Goal: Task Accomplishment & Management: Manage account settings

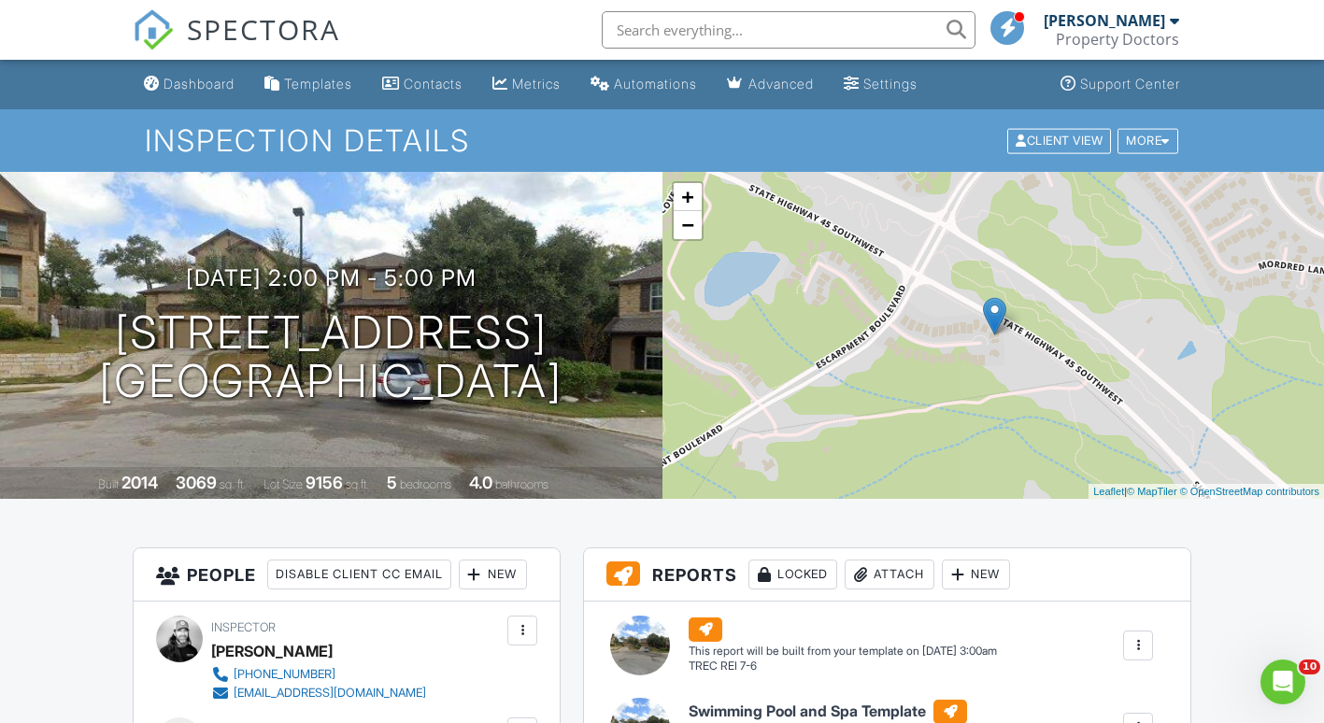
click at [284, 22] on span "SPECTORA" at bounding box center [263, 28] width 153 height 39
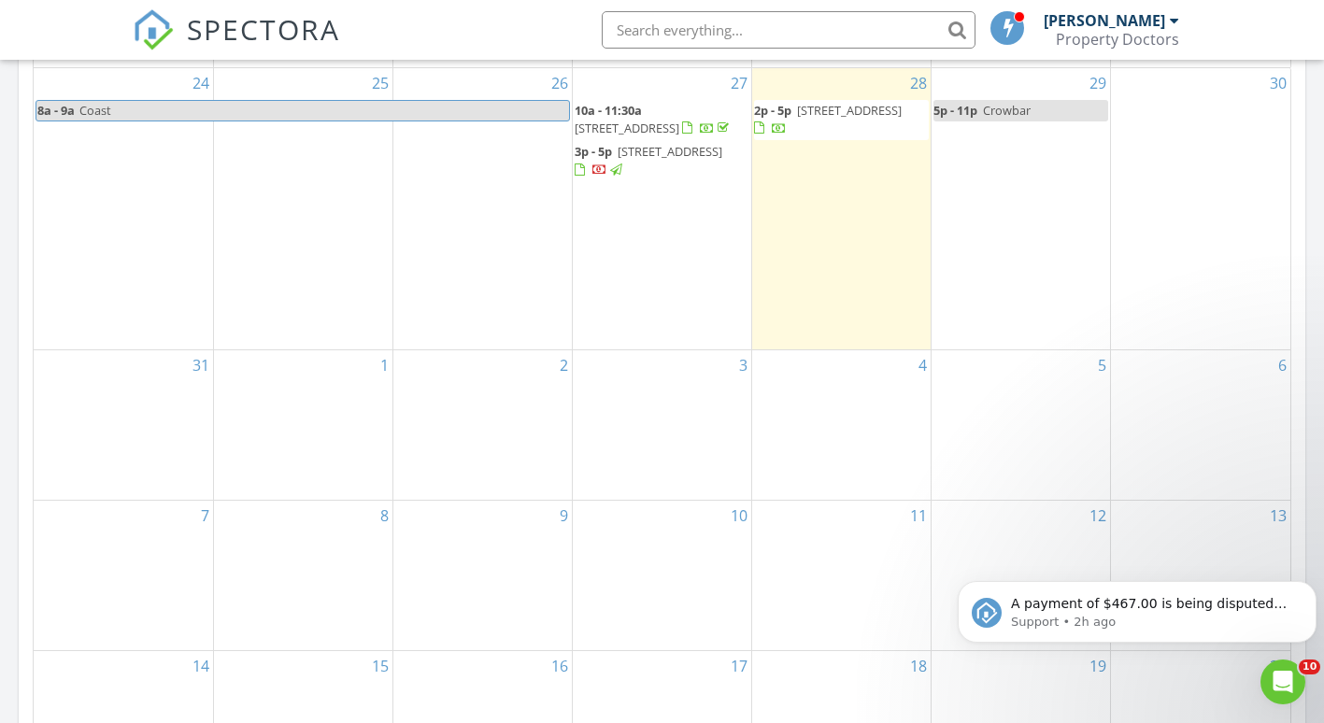
click at [685, 149] on span "602 E Court St, Seguin 78155" at bounding box center [669, 151] width 105 height 17
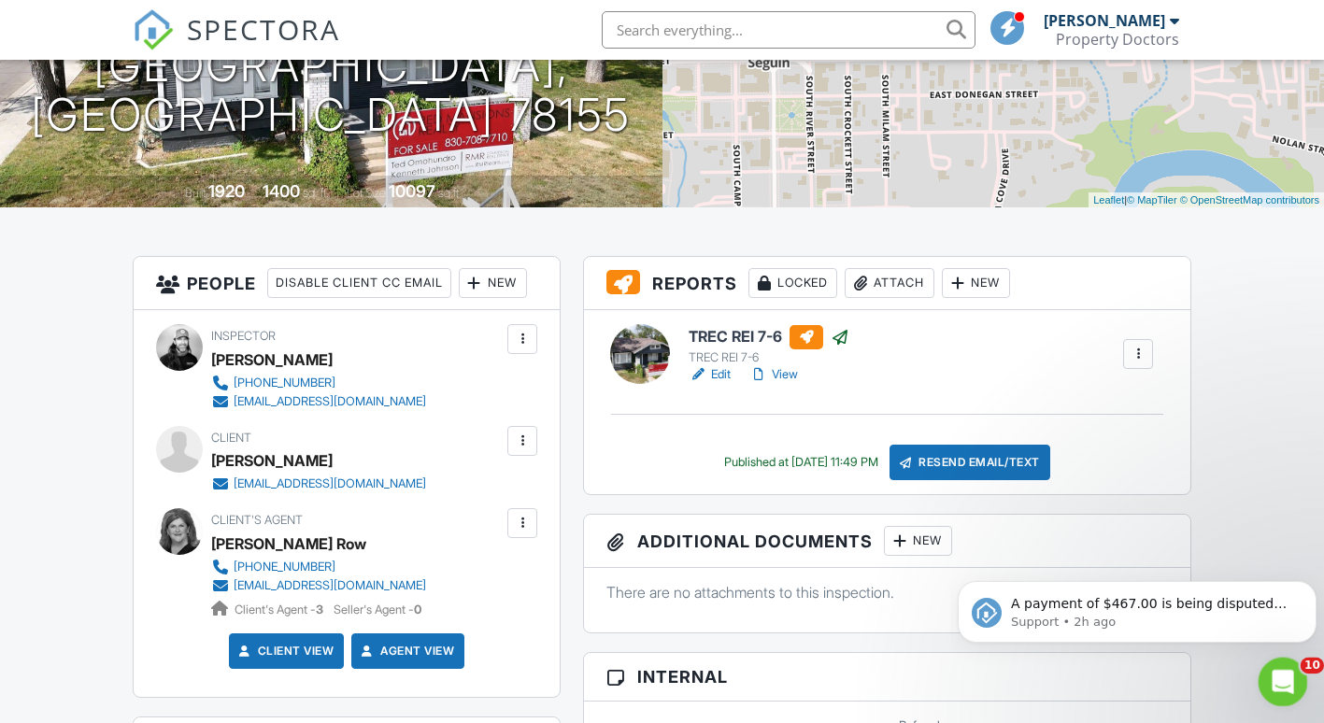
click at [1277, 659] on div "Open Intercom Messenger" at bounding box center [1280, 679] width 62 height 62
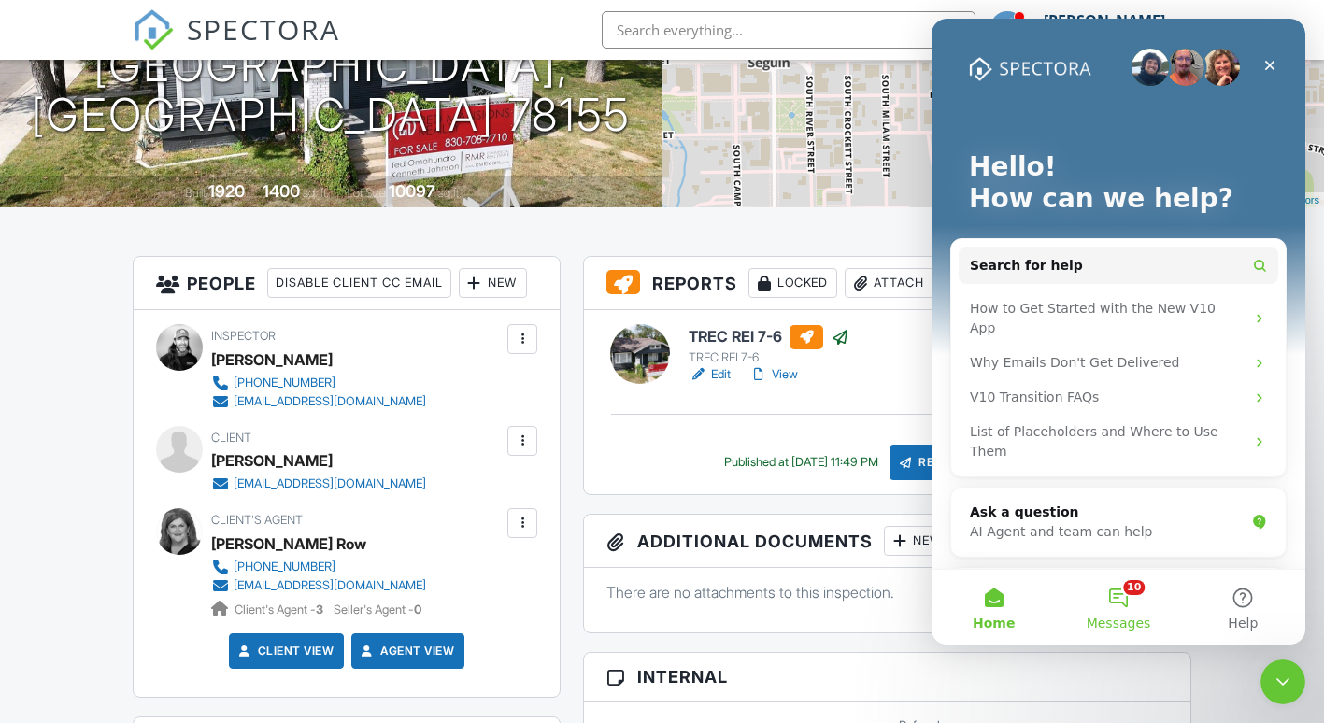
click at [1127, 592] on button "10 Messages" at bounding box center [1117, 607] width 124 height 75
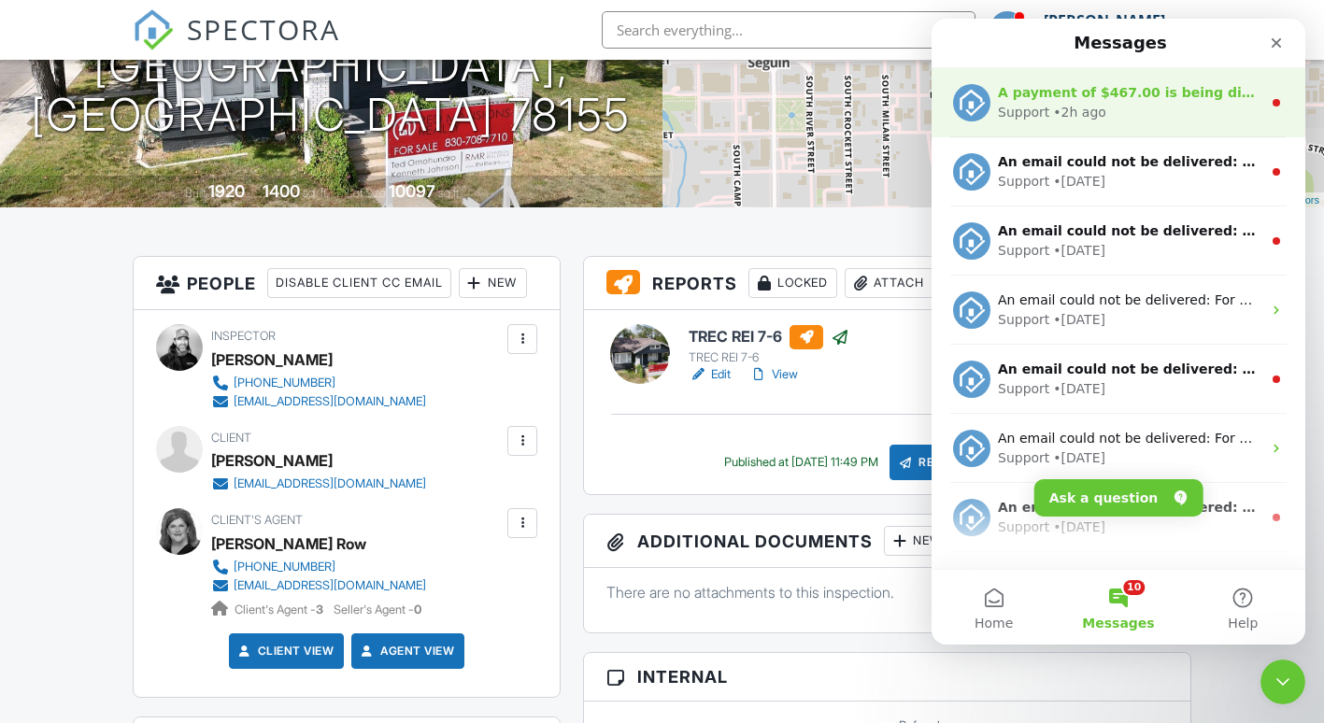
click at [1164, 110] on div "Support • 2h ago" at bounding box center [1129, 113] width 263 height 20
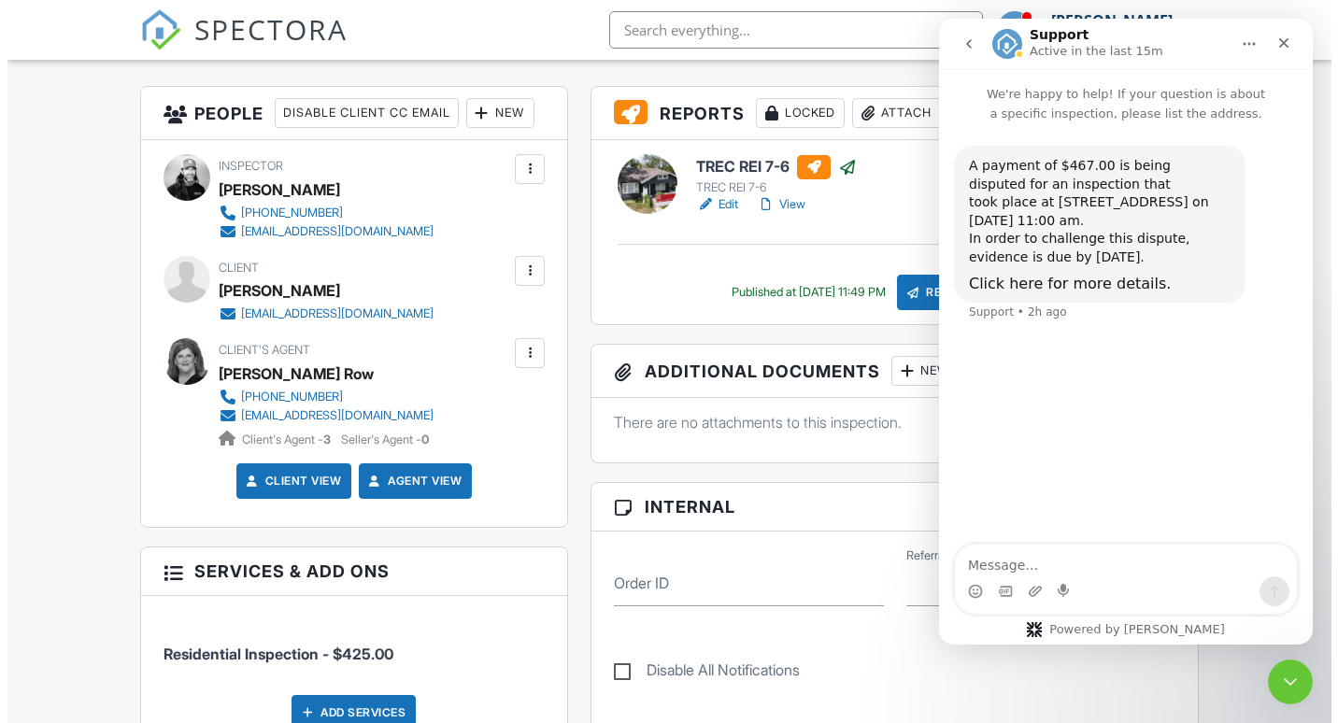
scroll to position [460, 0]
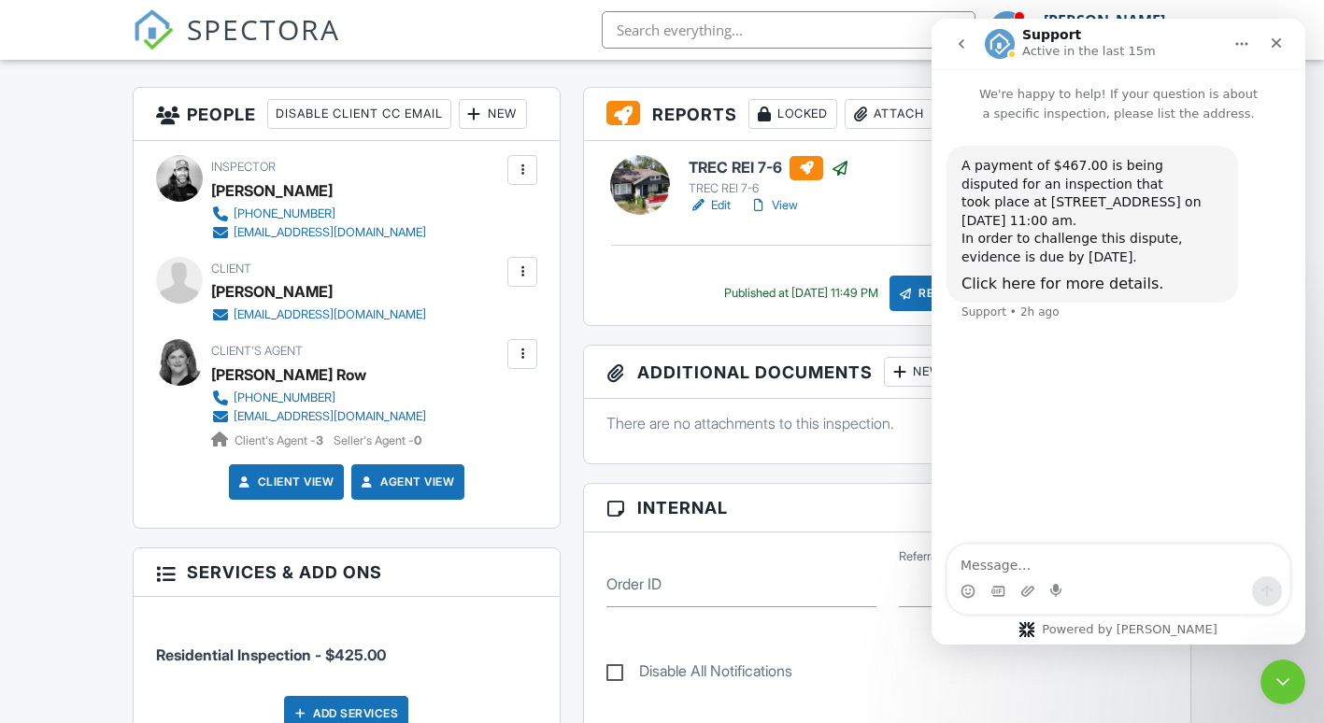
click at [773, 107] on div at bounding box center [764, 114] width 19 height 19
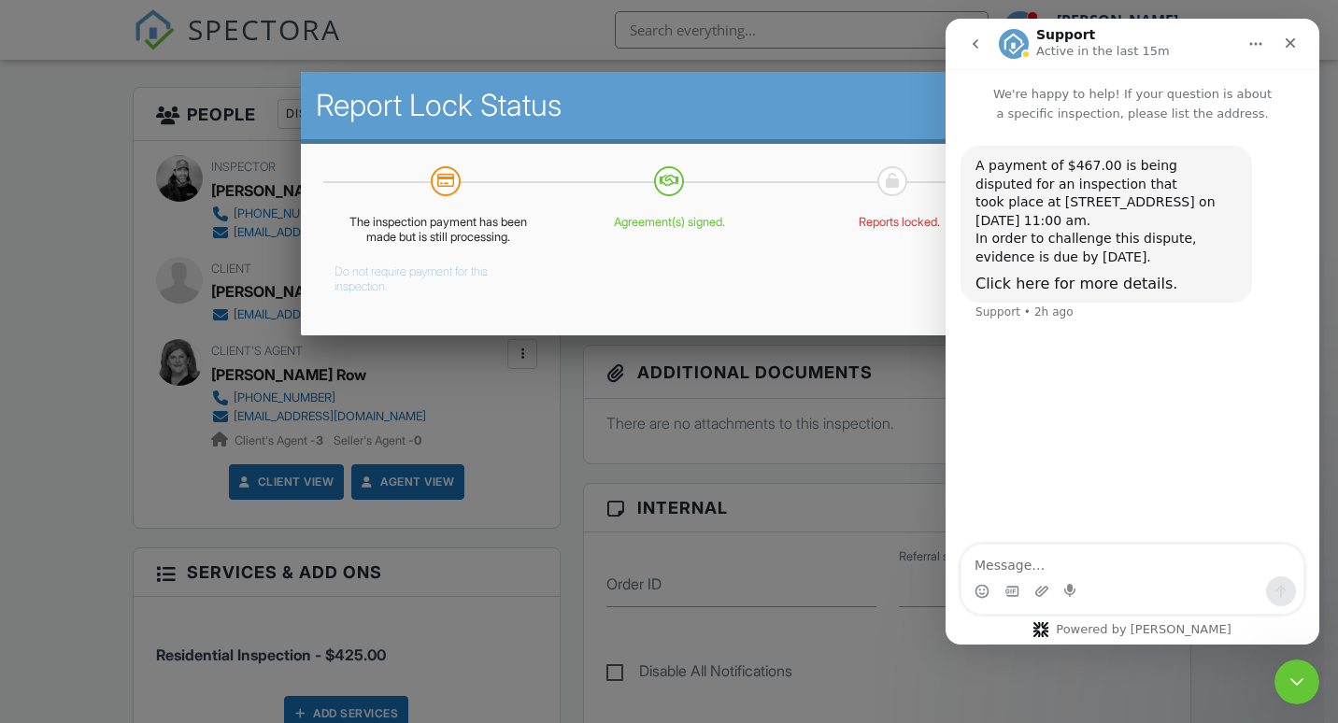
click at [403, 278] on button "Do not require payment for this inspection." at bounding box center [424, 275] width 180 height 37
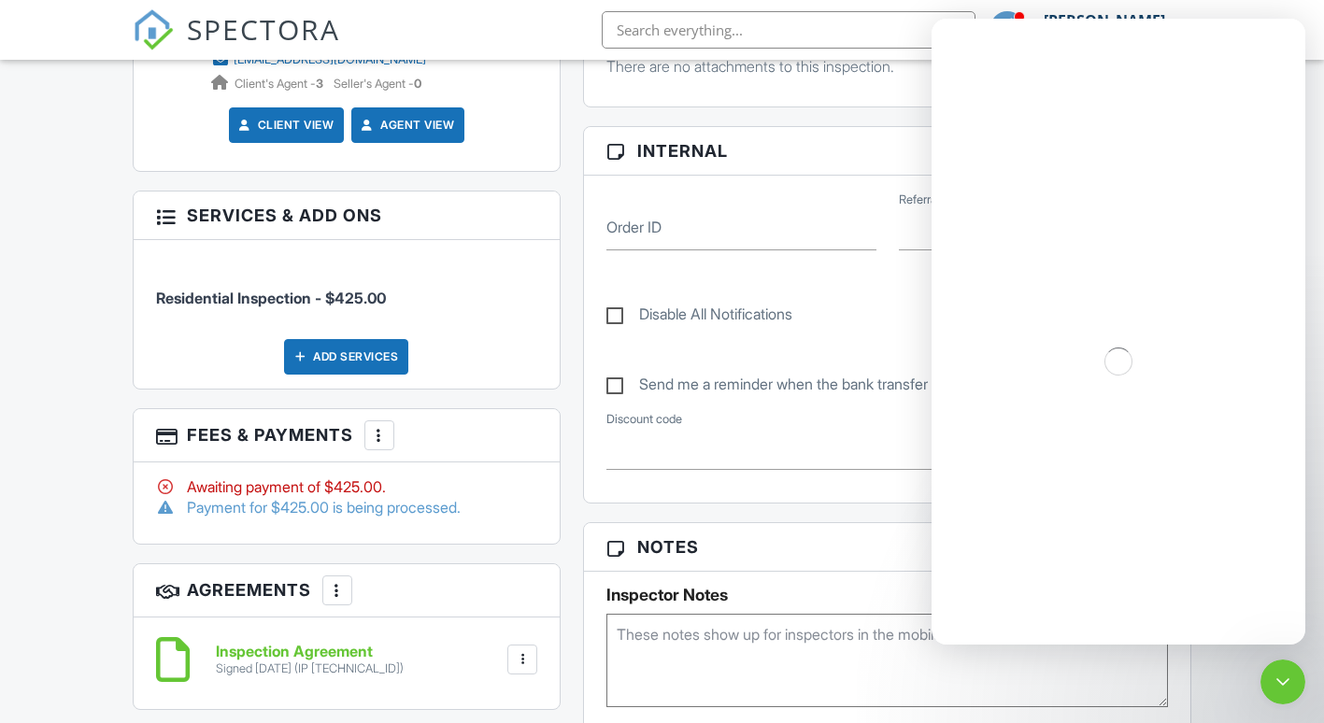
scroll to position [819, 0]
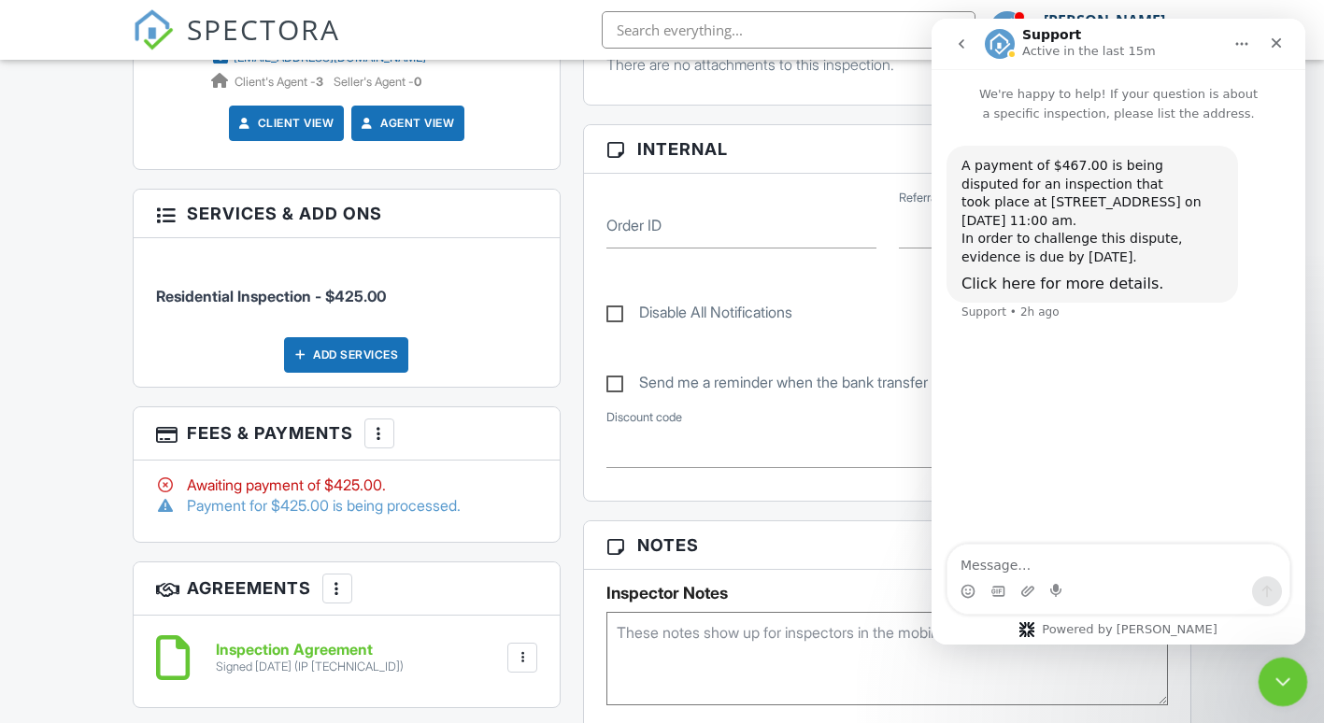
click at [1281, 683] on icon "Close Intercom Messenger" at bounding box center [1279, 679] width 22 height 22
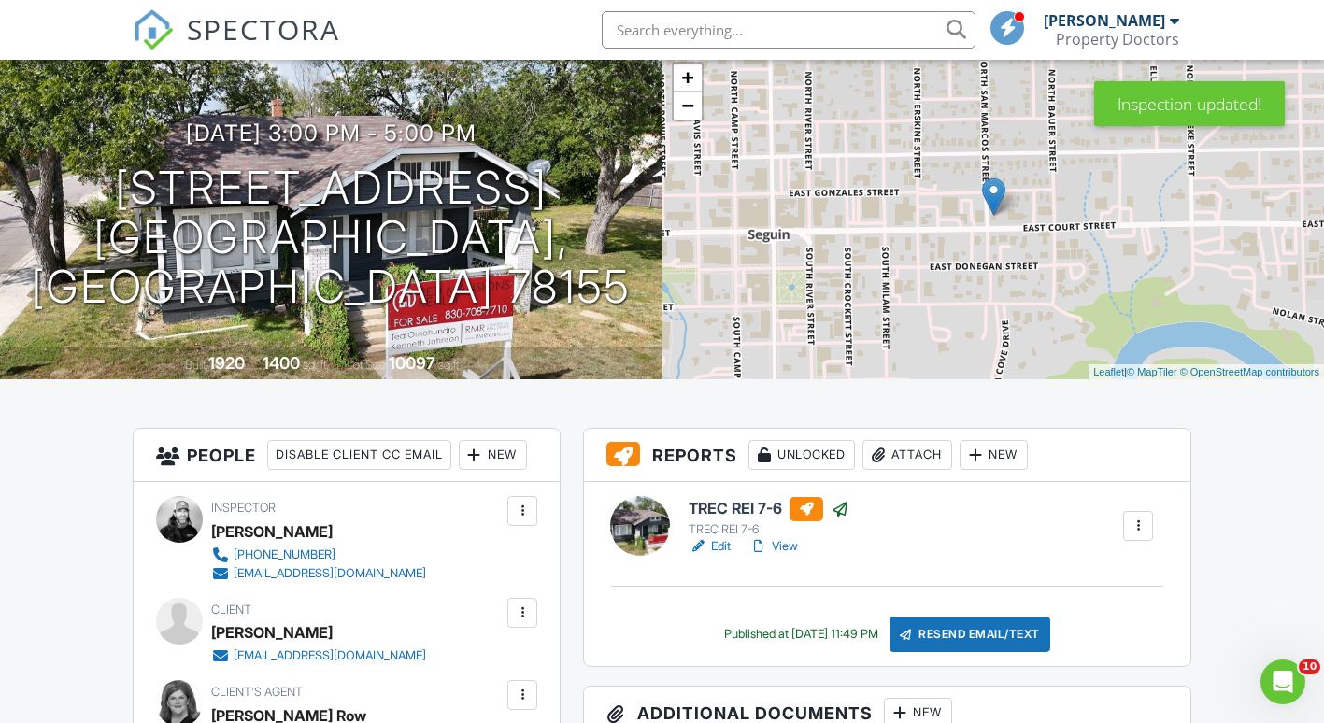
scroll to position [44, 0]
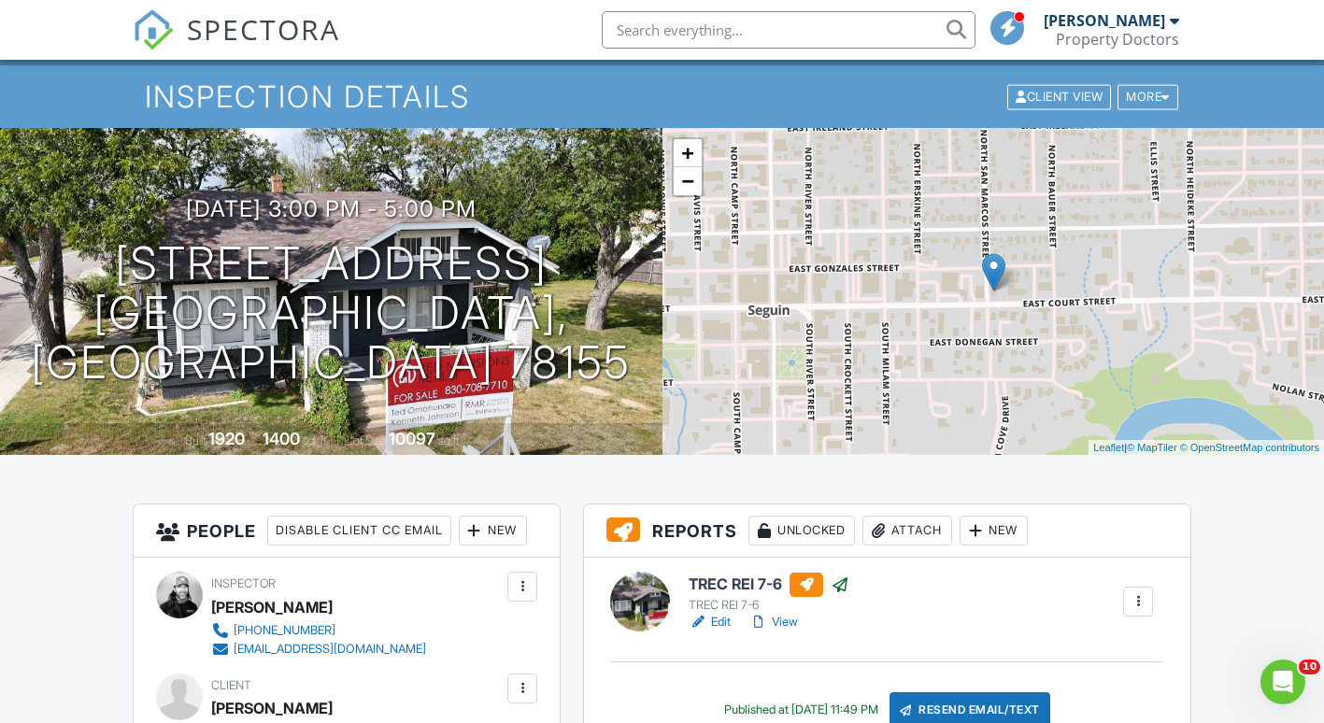
click at [232, 25] on span "SPECTORA" at bounding box center [263, 28] width 153 height 39
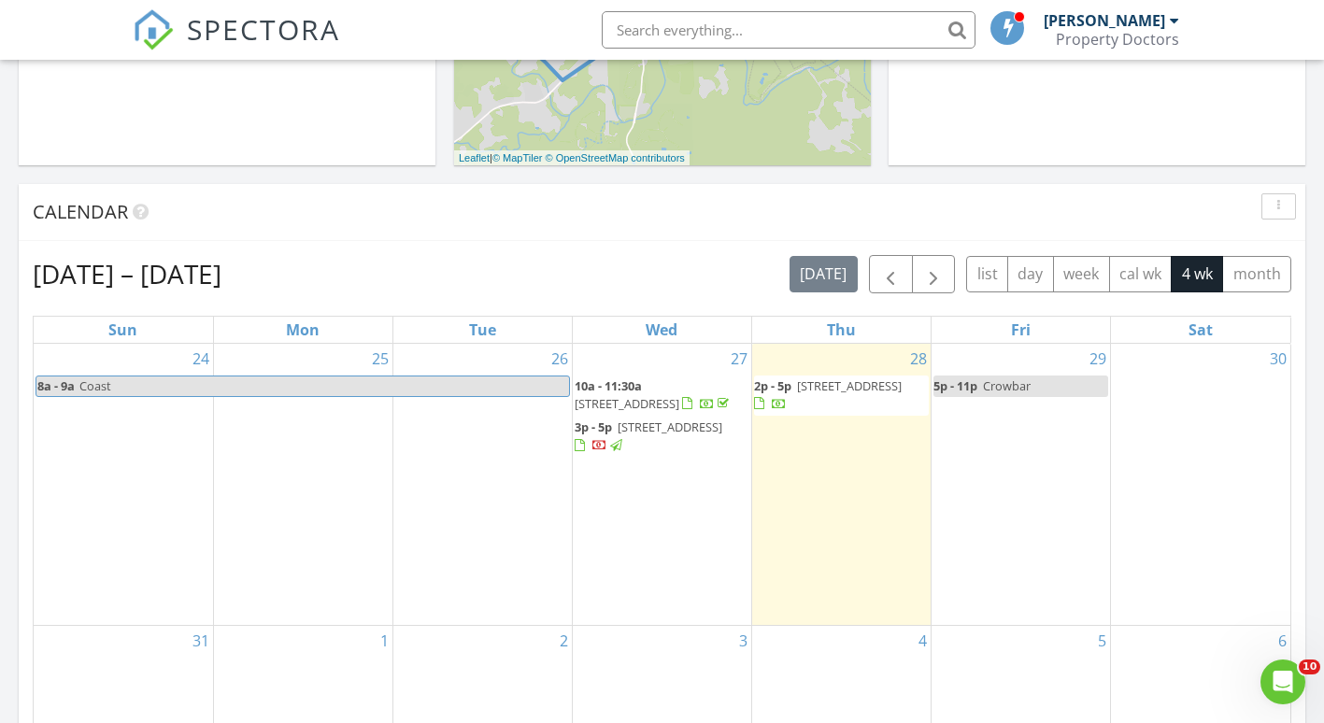
scroll to position [930, 0]
click at [894, 275] on span "button" at bounding box center [890, 275] width 22 height 22
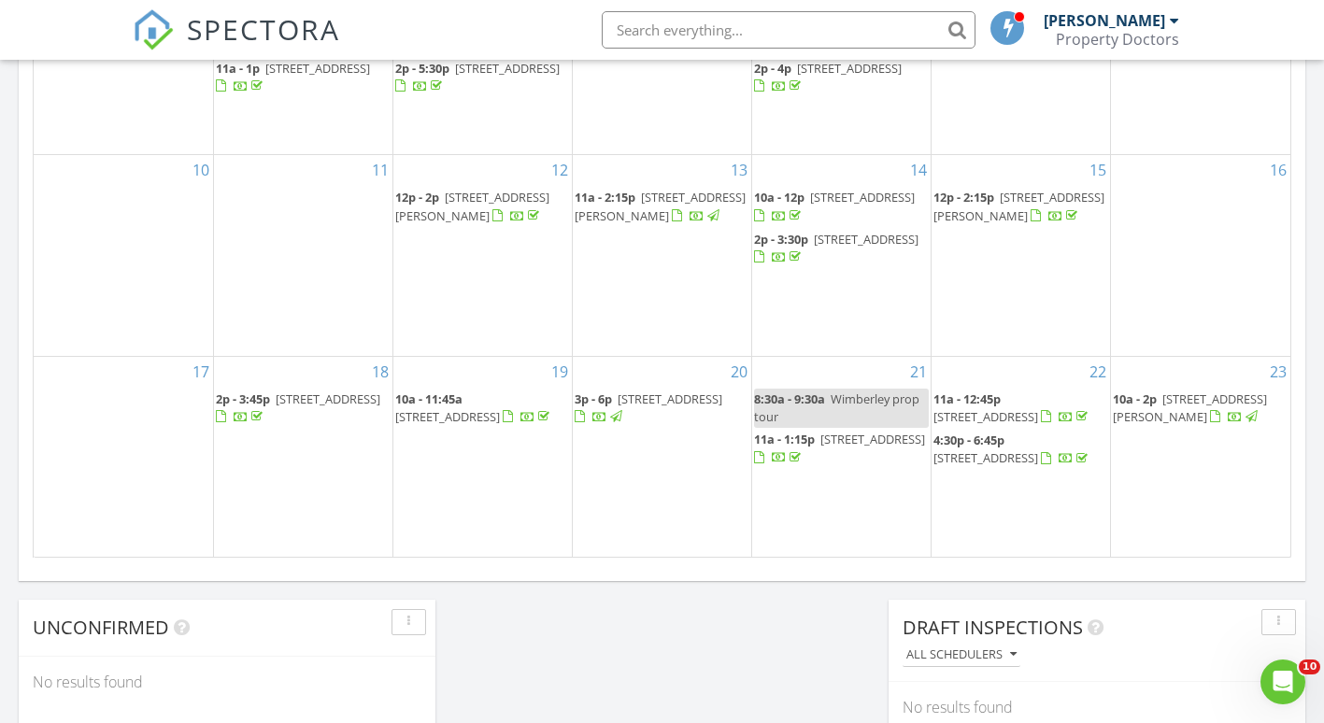
scroll to position [1452, 0]
click at [820, 428] on span "[STREET_ADDRESS]" at bounding box center [872, 436] width 105 height 17
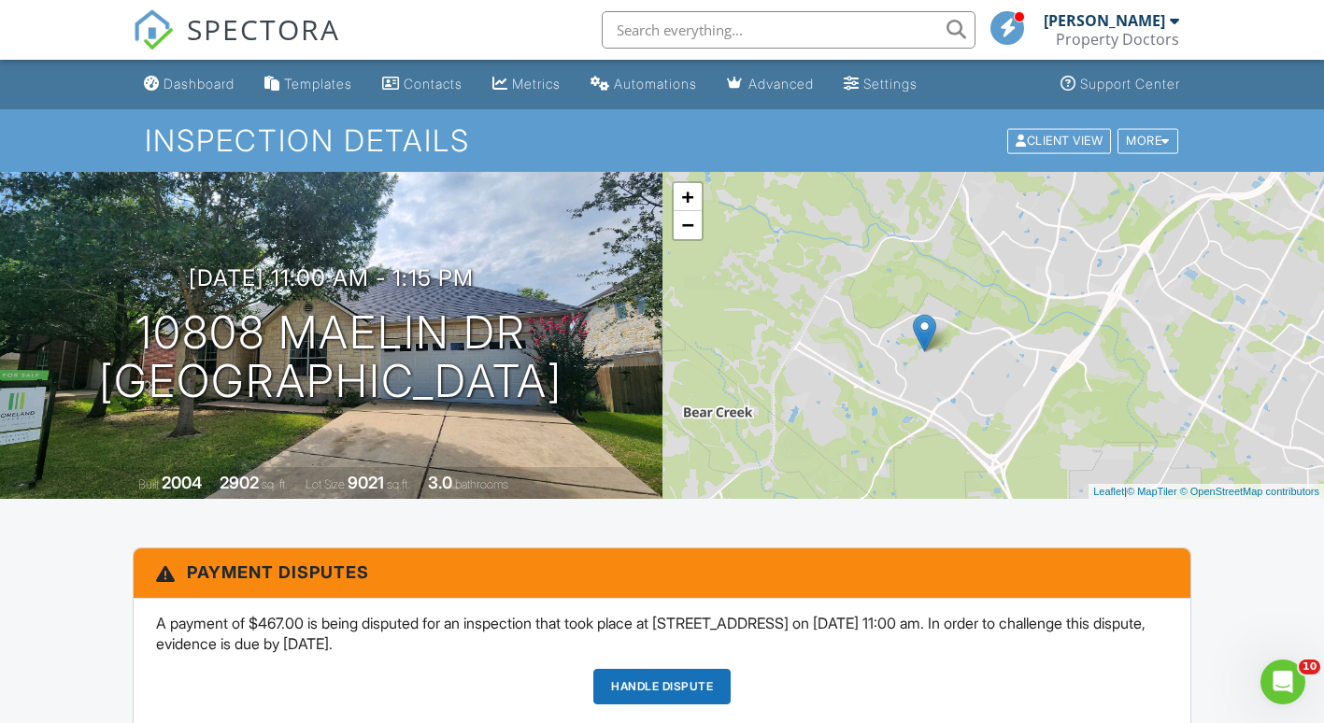
scroll to position [256, 0]
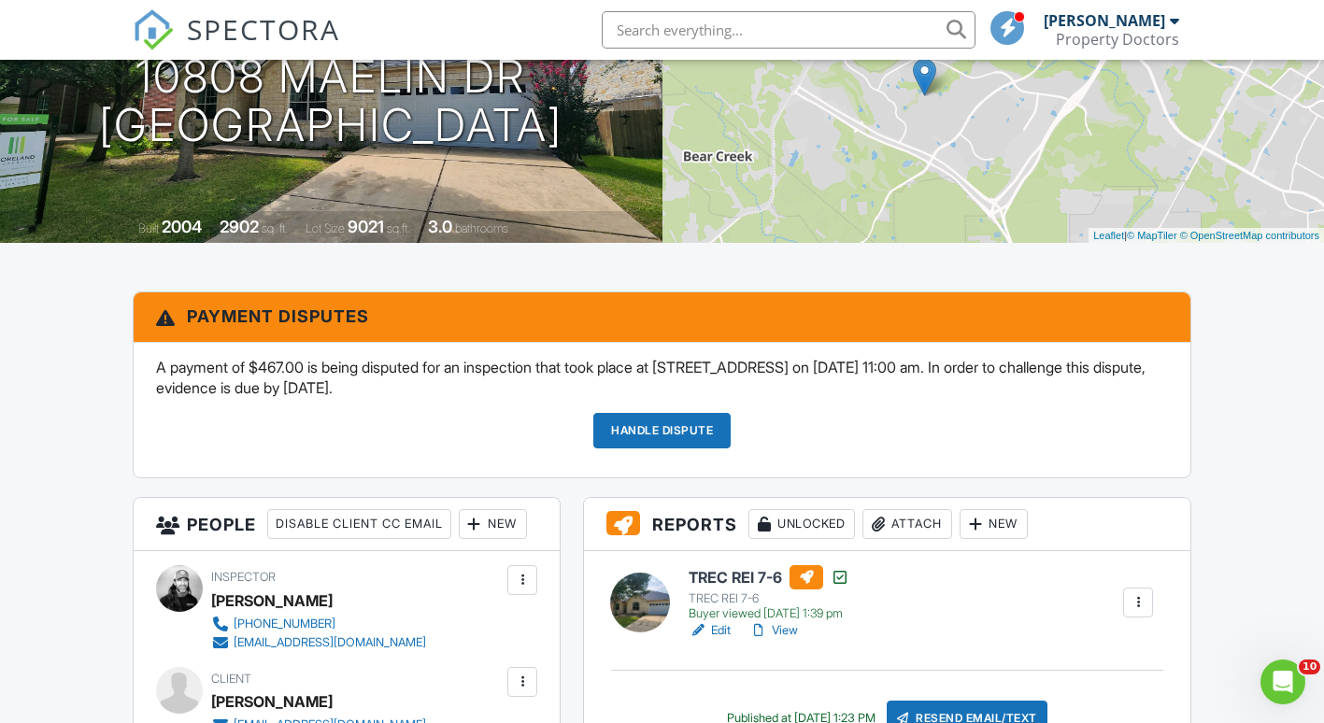
click at [659, 435] on link "Handle Dispute" at bounding box center [661, 430] width 137 height 35
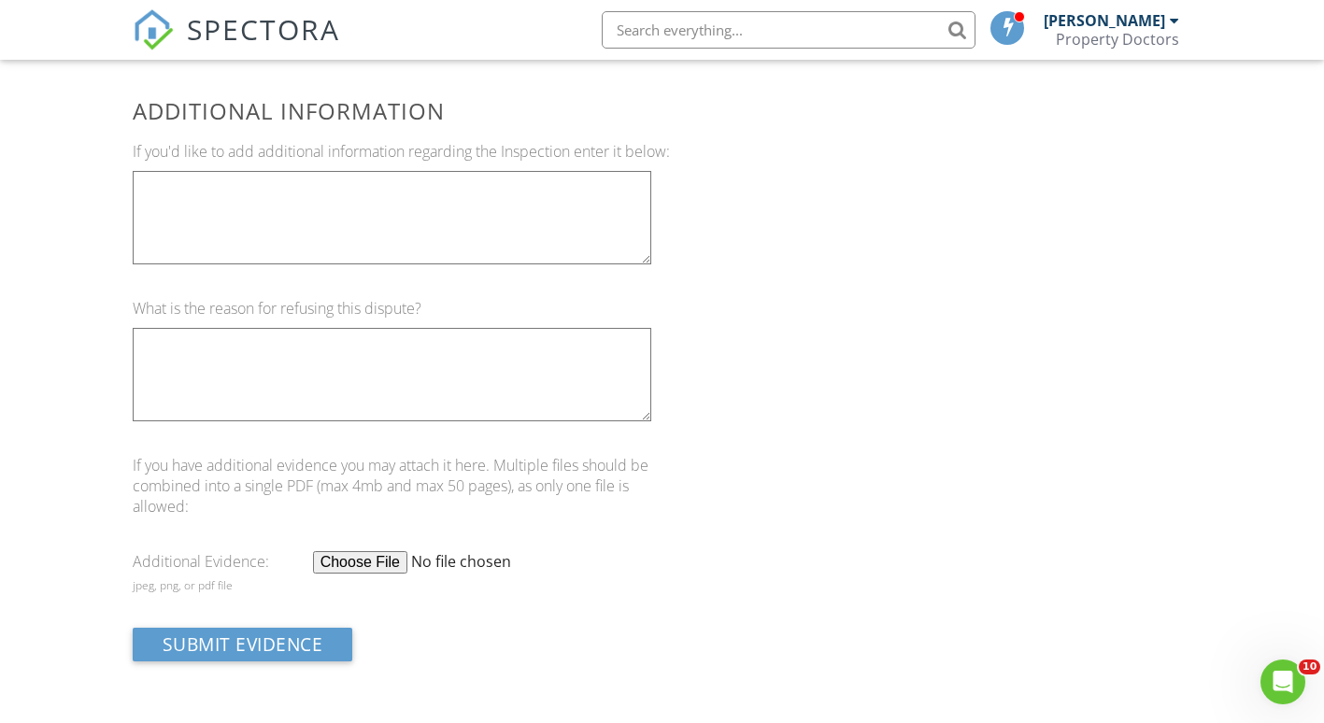
scroll to position [1360, 0]
click at [318, 359] on textarea at bounding box center [392, 373] width 518 height 93
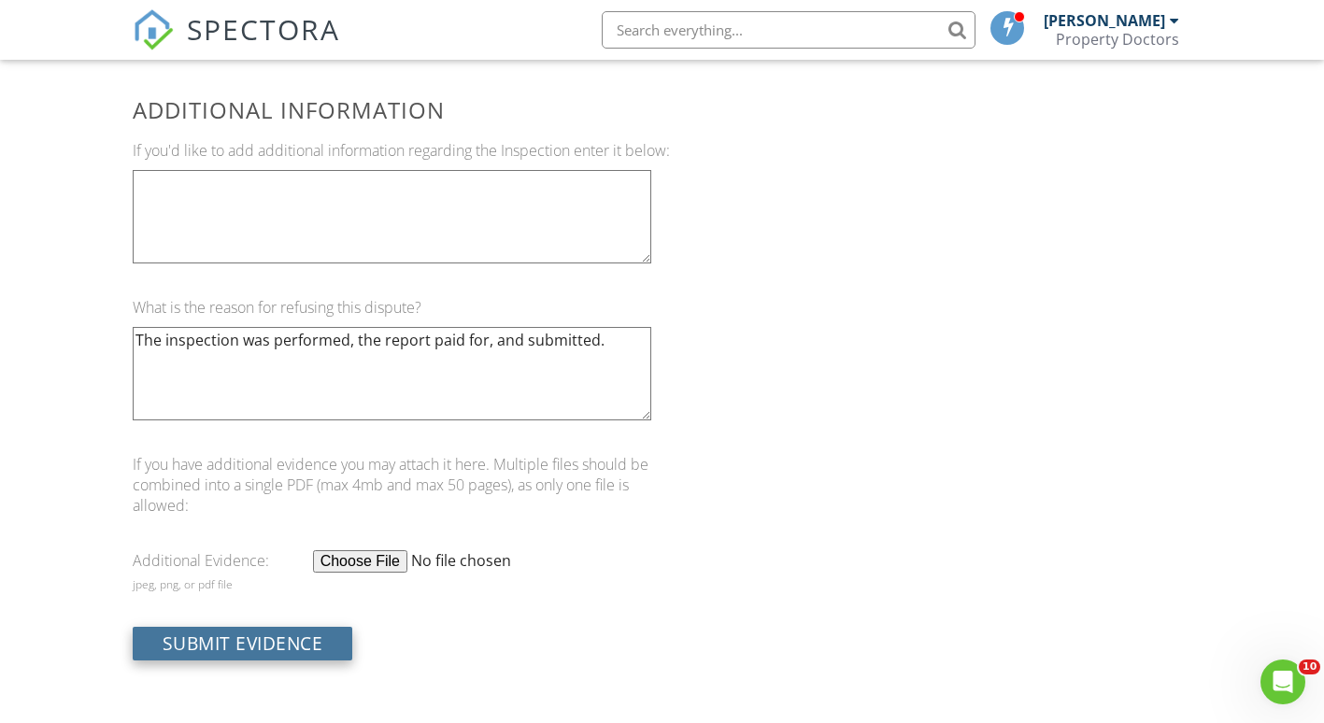
type textarea "The inspection was performed, the report paid for, and submitted."
click at [237, 642] on input "Submit Evidence" at bounding box center [243, 644] width 220 height 34
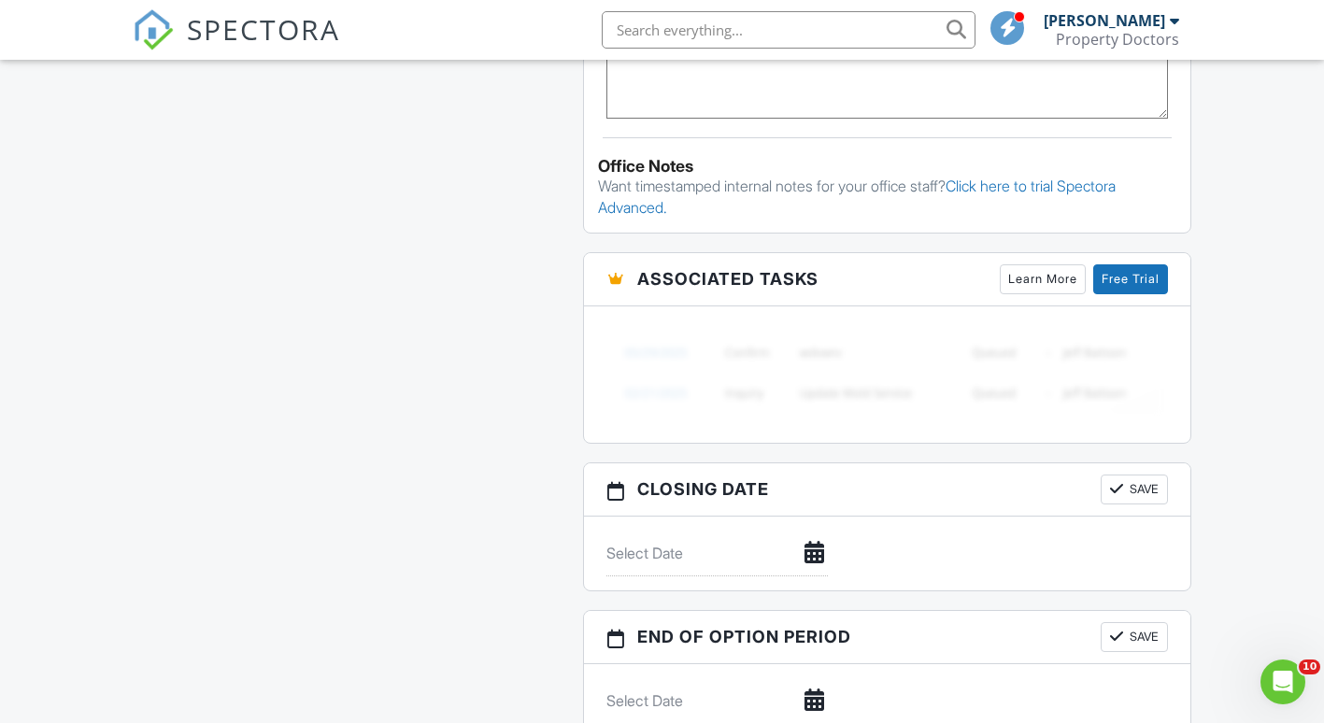
scroll to position [1516, 0]
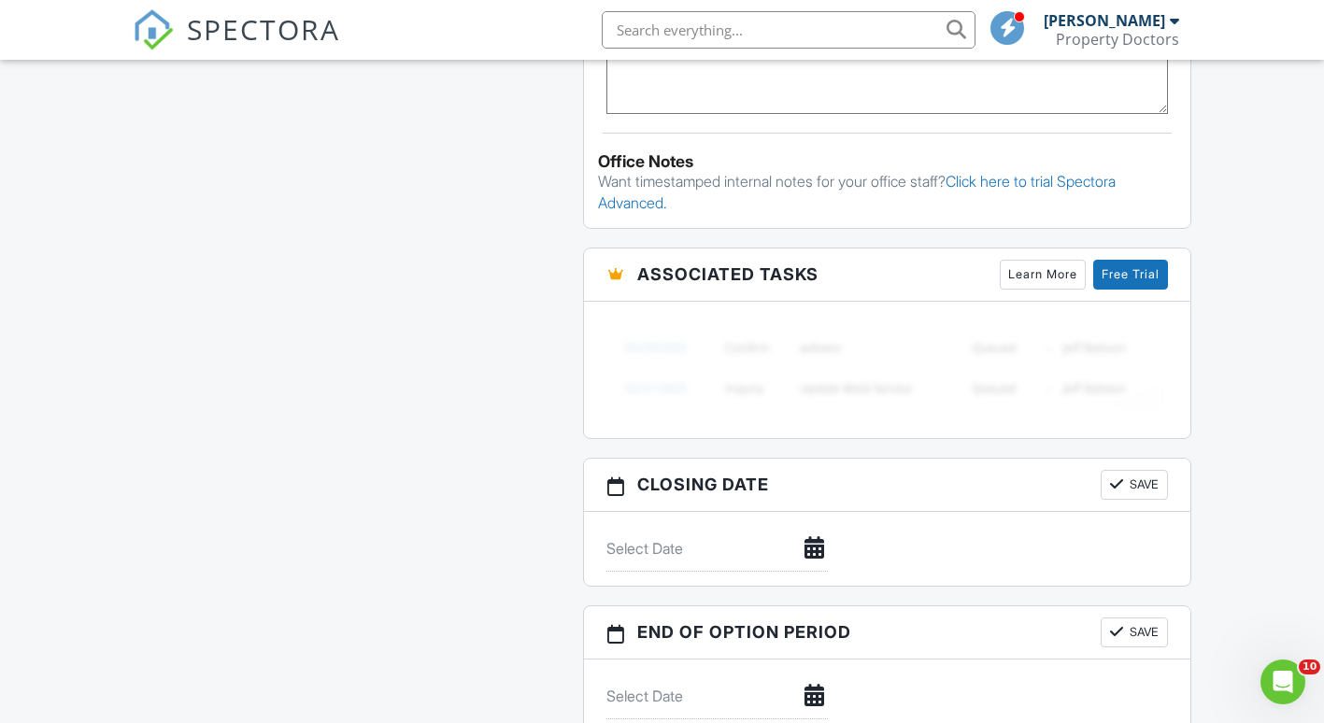
click at [1024, 270] on link "Learn More" at bounding box center [1042, 275] width 86 height 30
click at [1288, 673] on icon "Open Intercom Messenger" at bounding box center [1280, 679] width 31 height 31
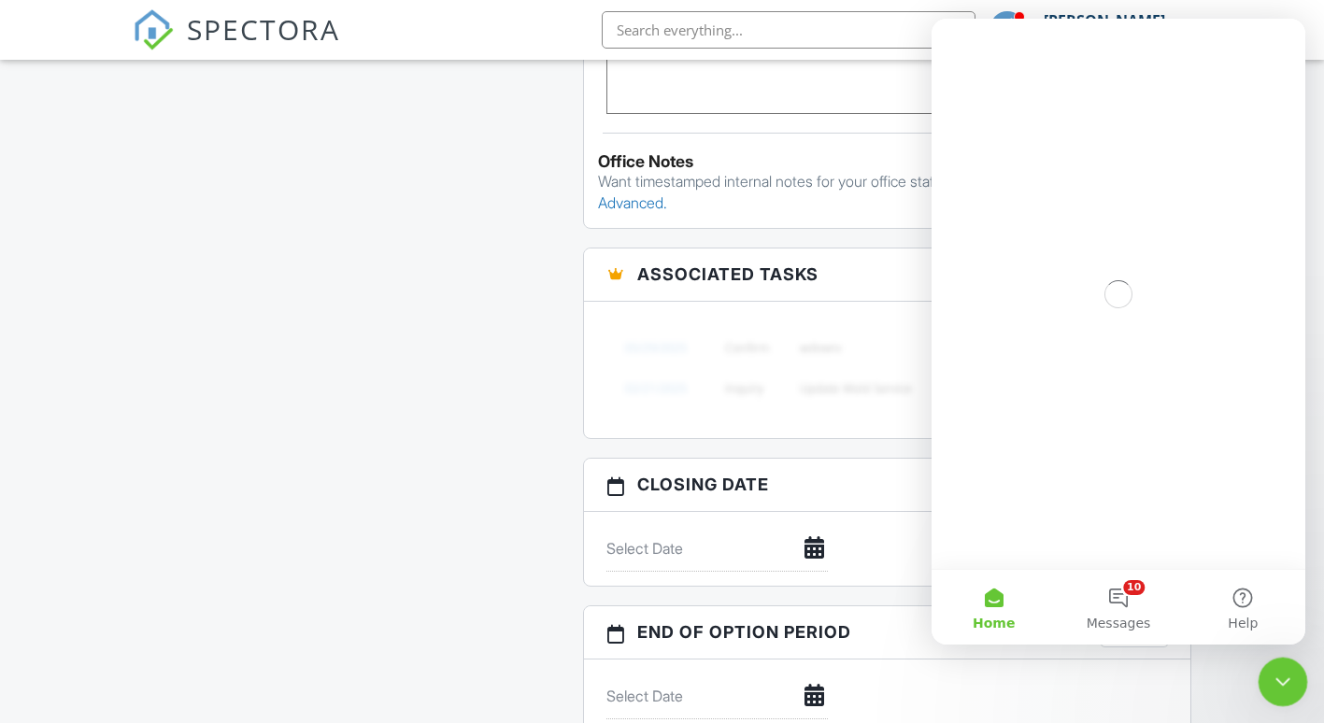
scroll to position [0, 0]
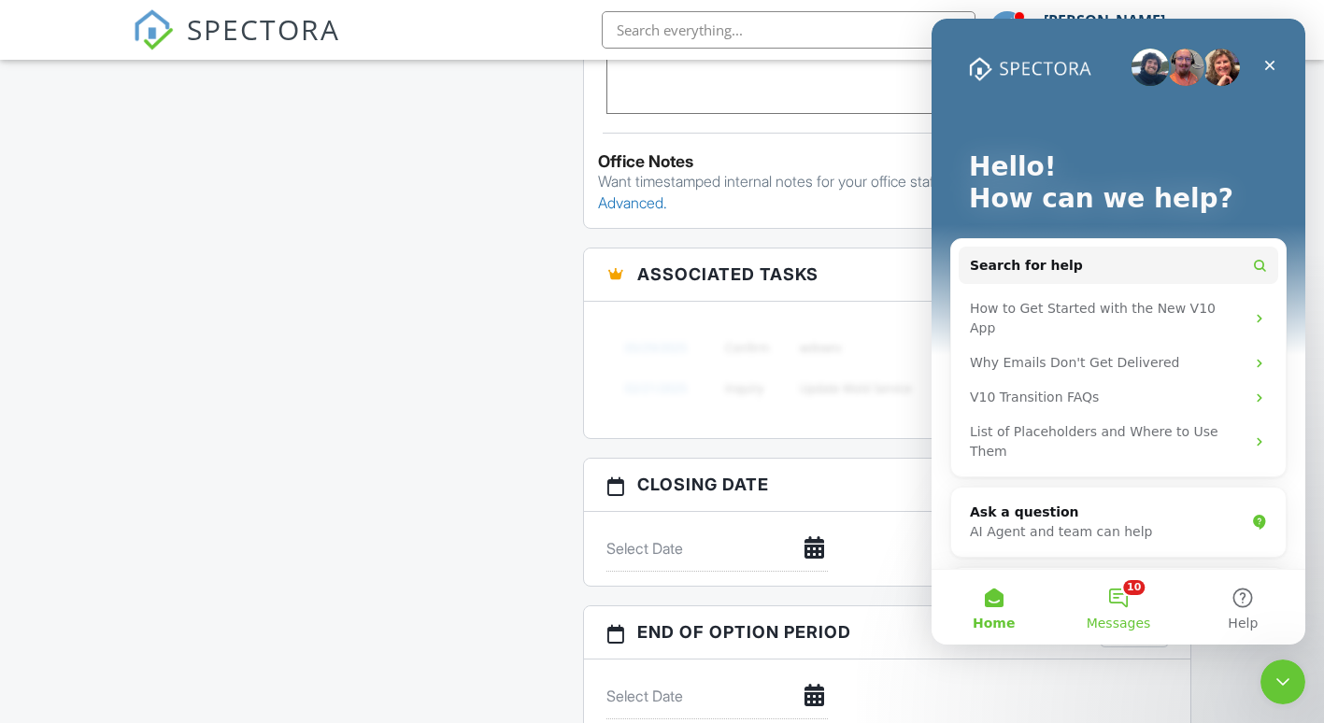
click at [1122, 595] on button "10 Messages" at bounding box center [1117, 607] width 124 height 75
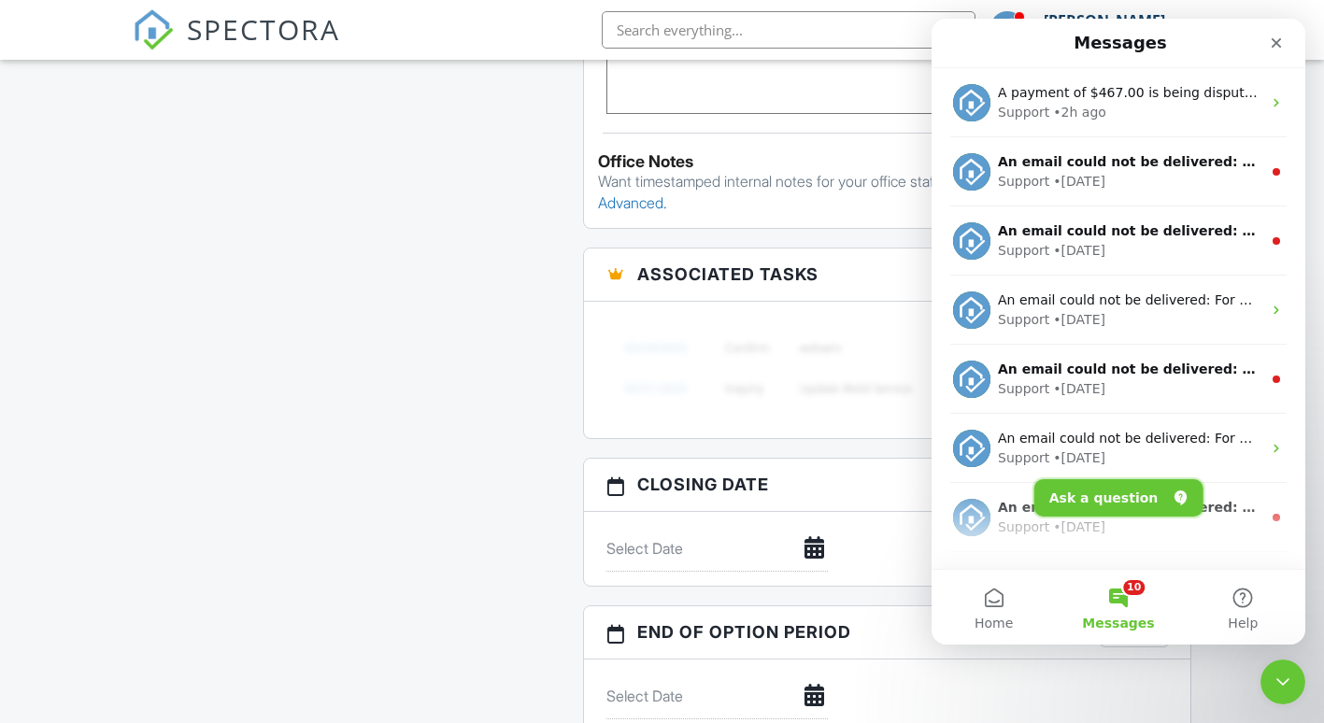
click at [1103, 496] on button "Ask a question" at bounding box center [1118, 497] width 169 height 37
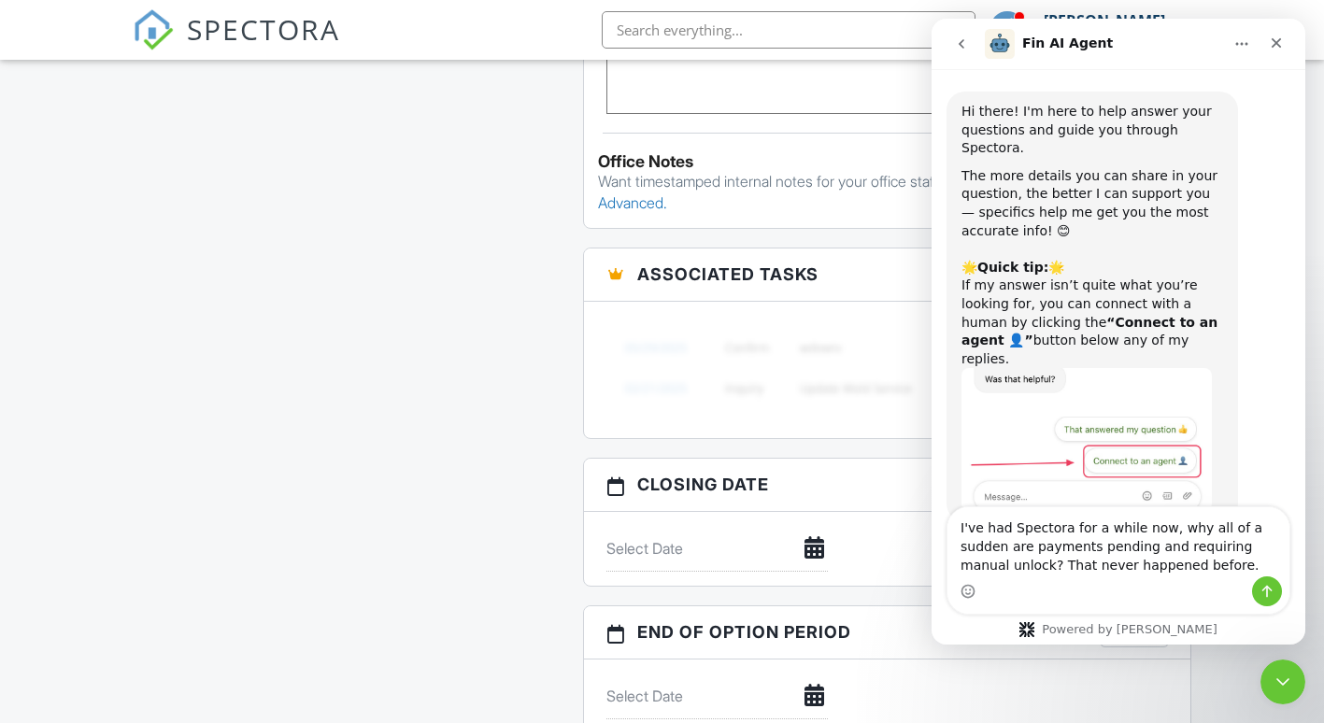
type textarea "I've had Spectora for a while now, why all of a sudden are payments pending and…"
click at [1262, 588] on icon "Send a message…" at bounding box center [1266, 591] width 15 height 15
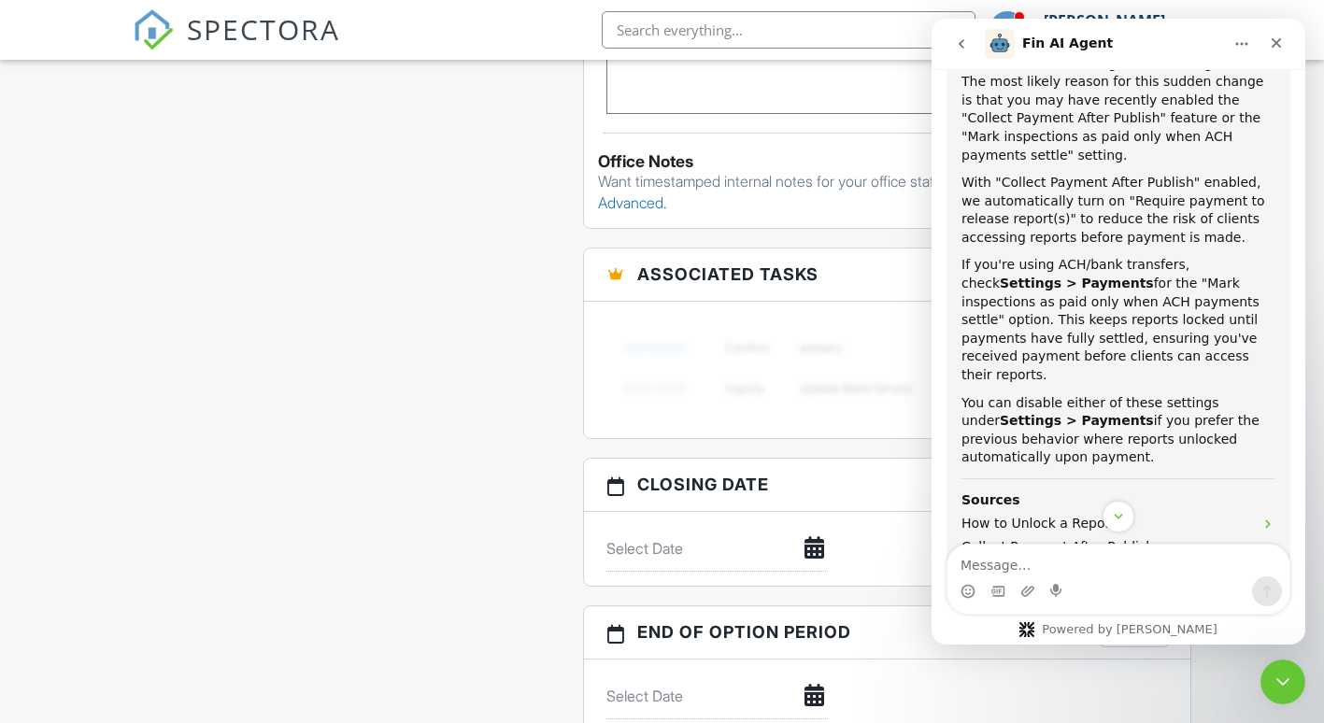
scroll to position [601, 0]
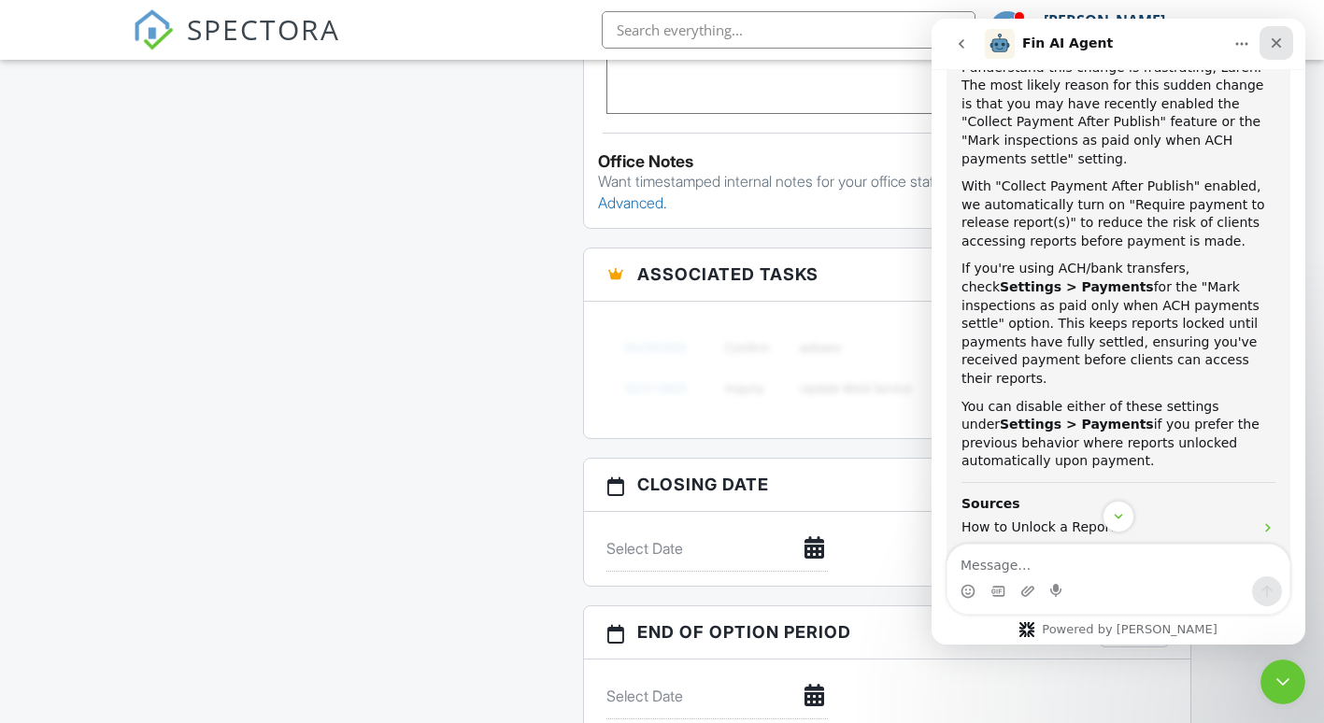
click at [1281, 43] on icon "Close" at bounding box center [1275, 42] width 15 height 15
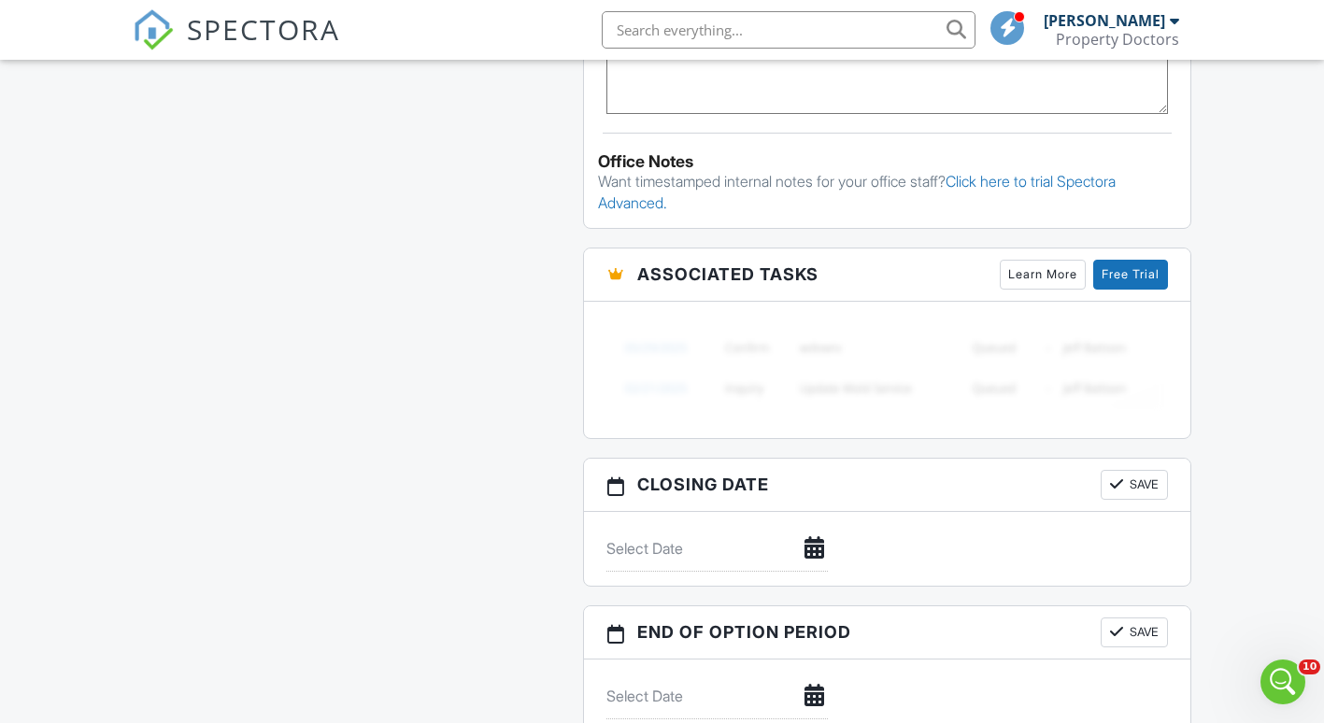
scroll to position [752, 0]
click at [1177, 21] on div at bounding box center [1173, 20] width 9 height 15
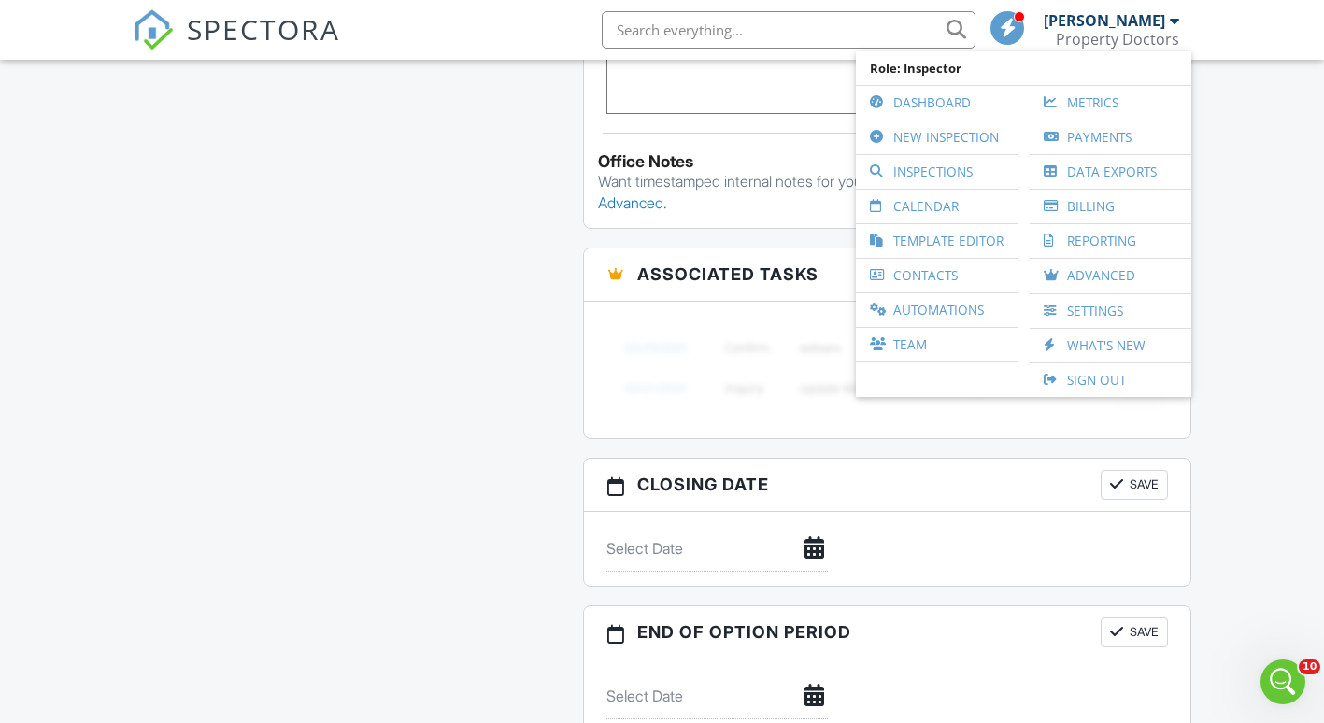
click at [1177, 21] on div at bounding box center [1173, 20] width 9 height 15
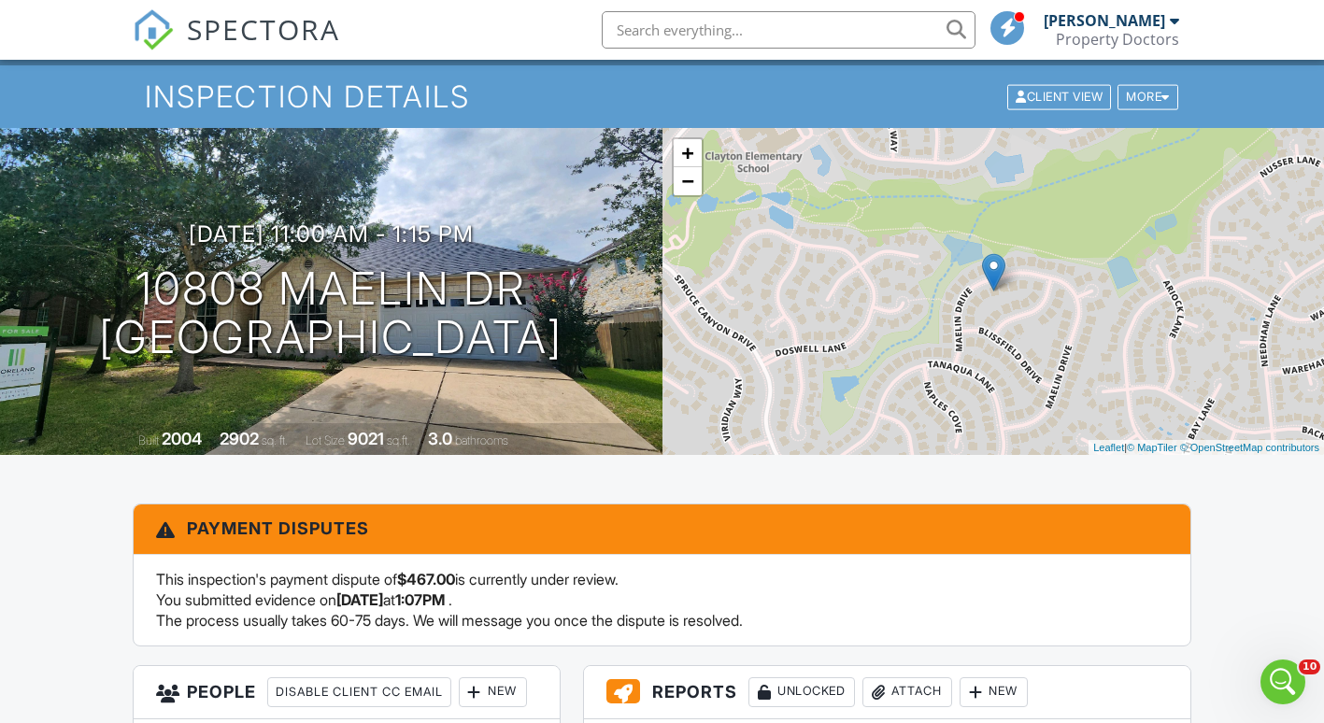
scroll to position [0, 0]
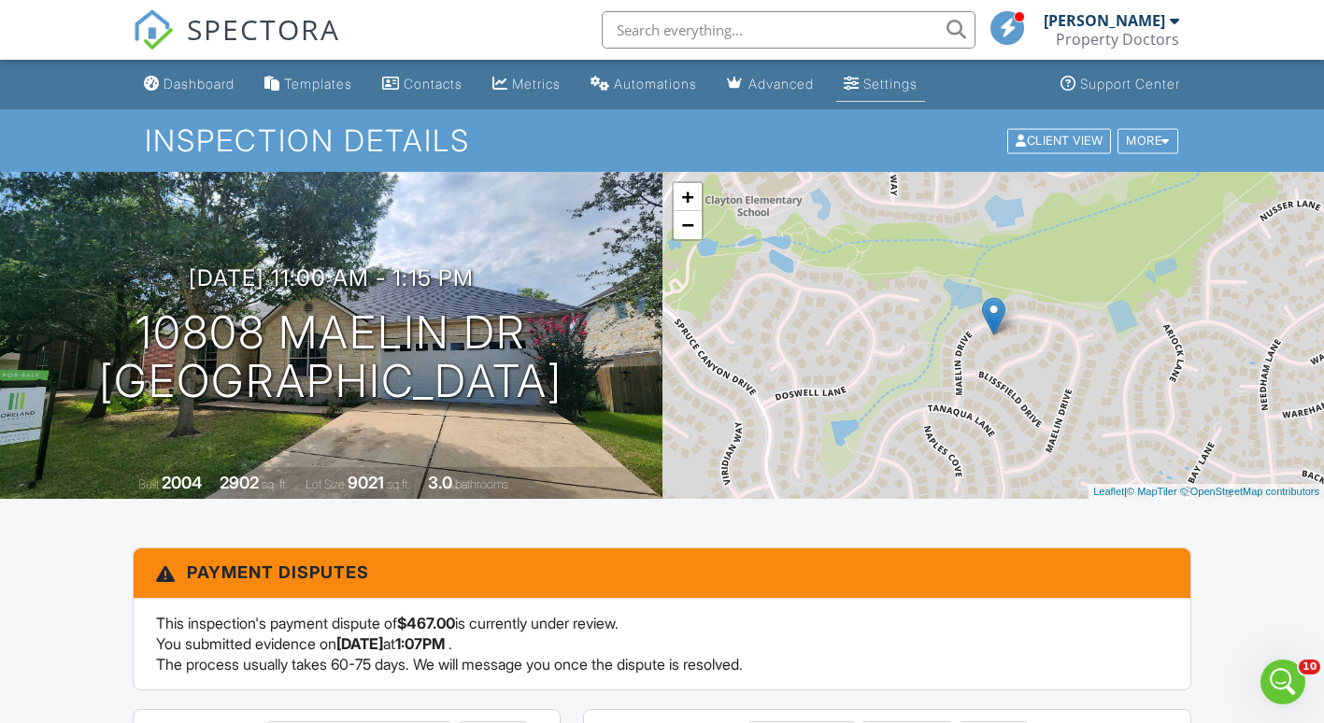
click at [917, 83] on div "Settings" at bounding box center [890, 84] width 54 height 16
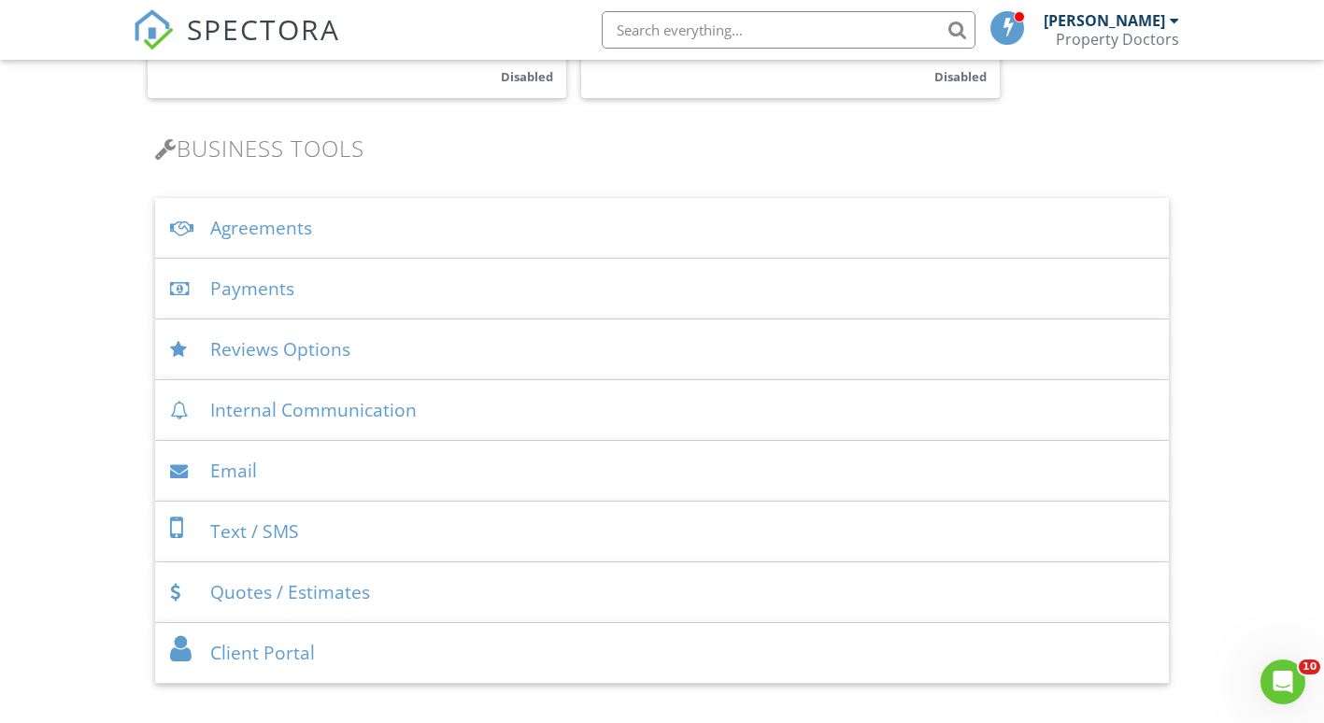
scroll to position [560, 0]
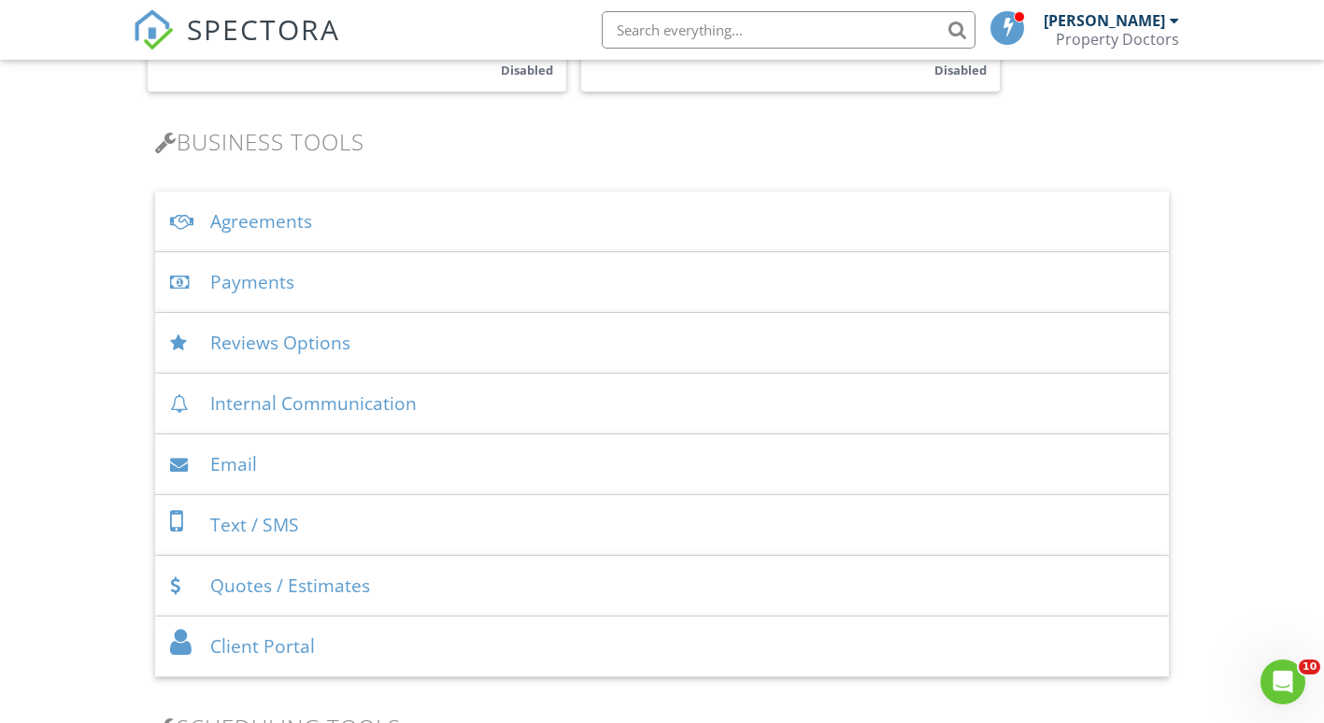
click at [235, 278] on div "Payments" at bounding box center [662, 282] width 1014 height 61
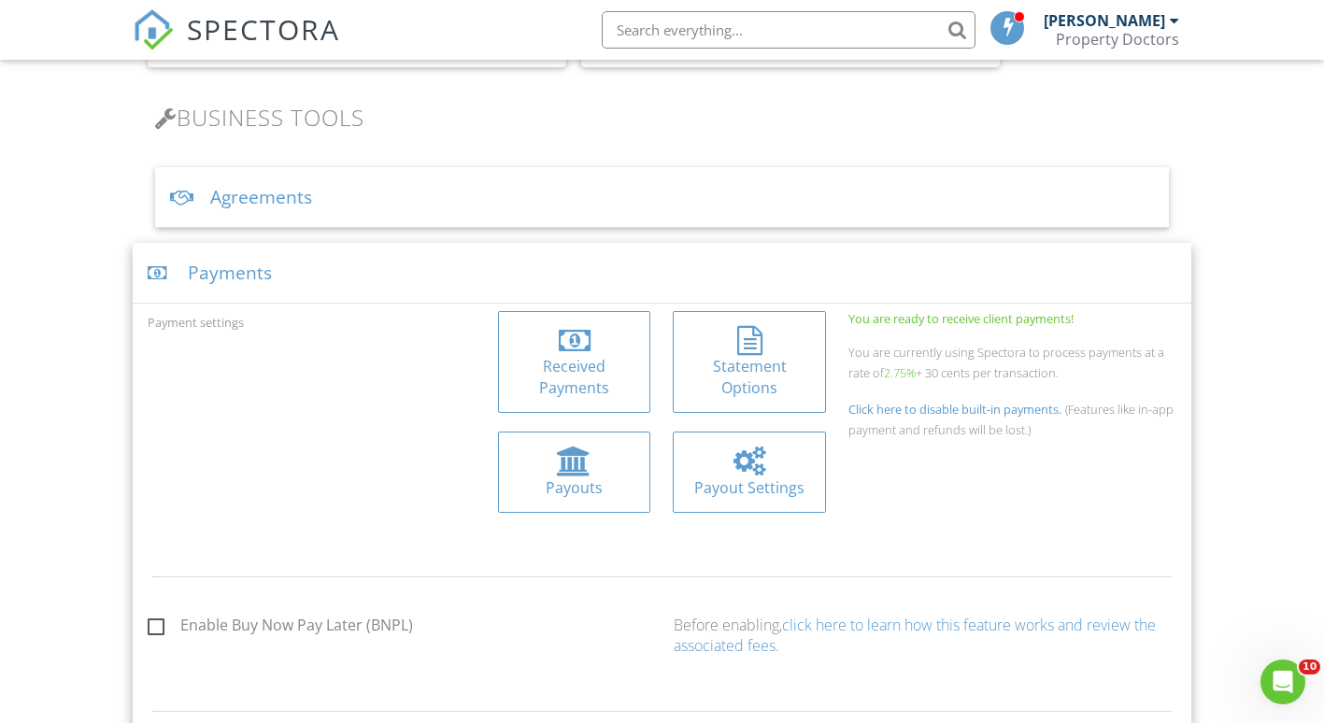
scroll to position [581, 0]
click at [575, 362] on div "Received Payments" at bounding box center [574, 380] width 123 height 42
click at [739, 474] on div at bounding box center [749, 464] width 32 height 30
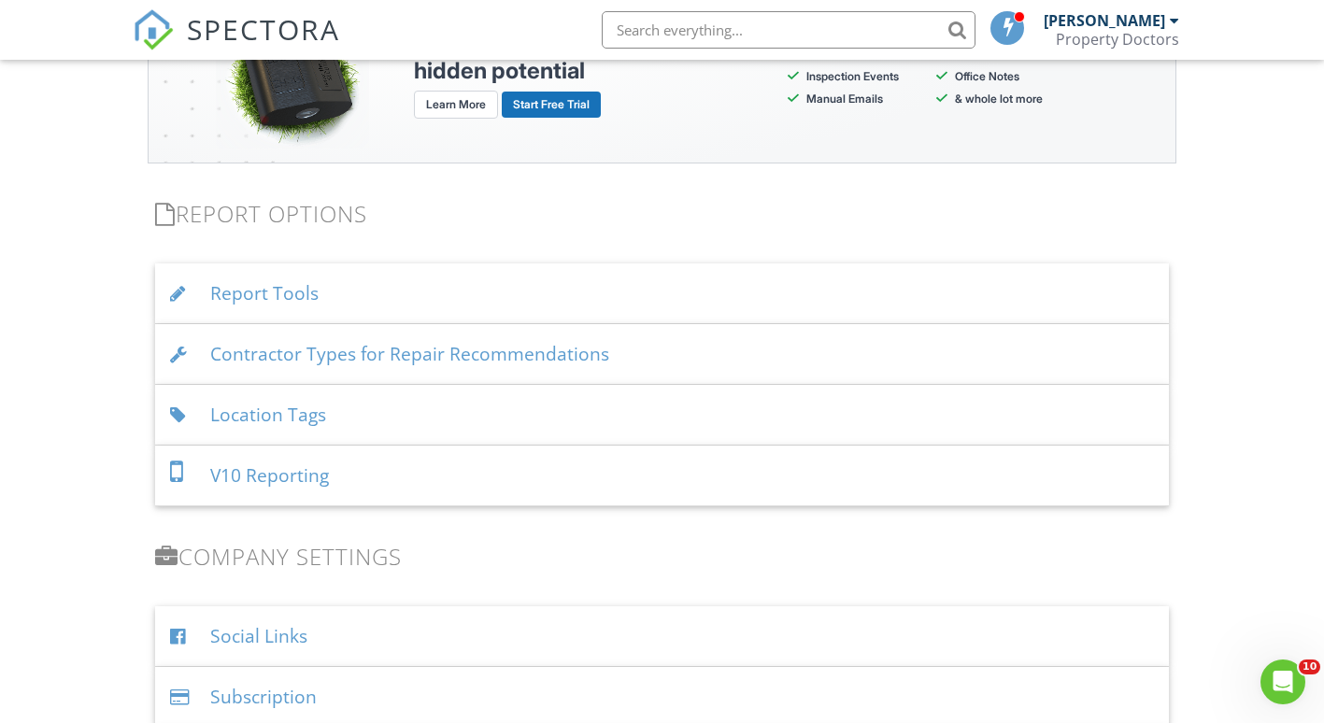
scroll to position [3703, 0]
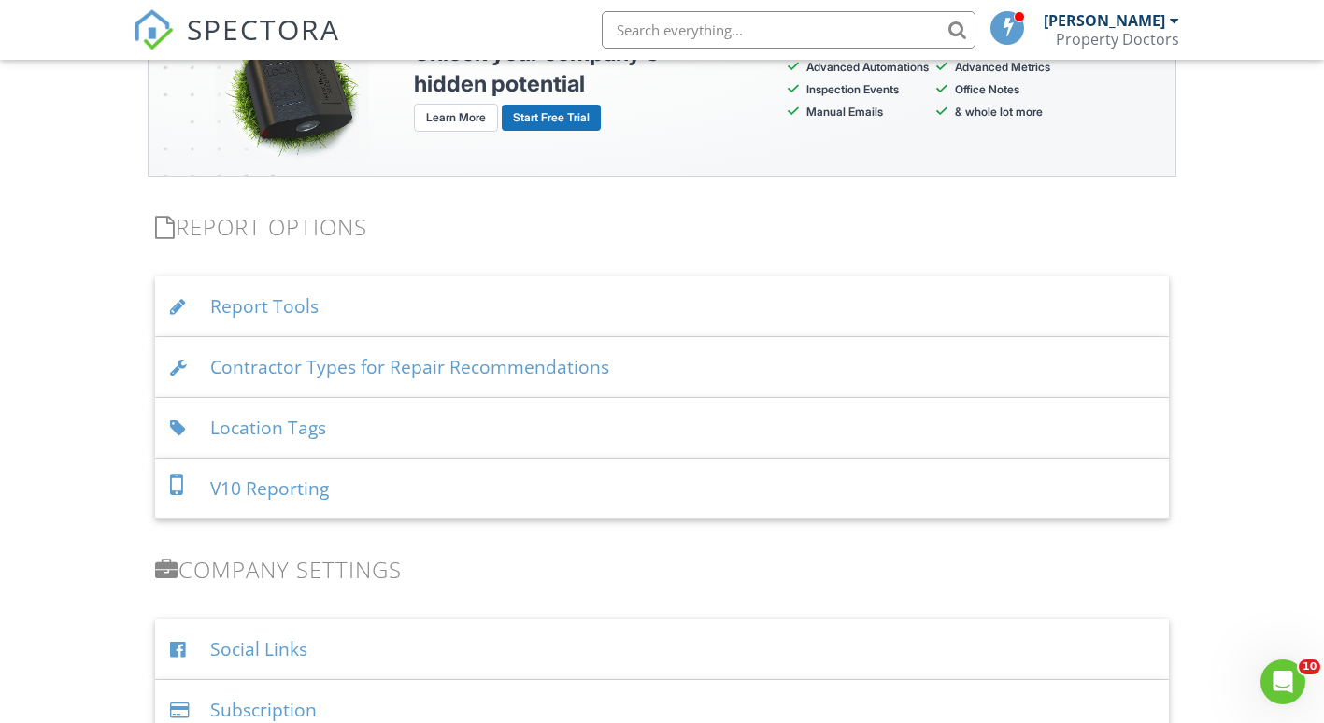
click at [273, 300] on div "Report Tools" at bounding box center [662, 306] width 1014 height 61
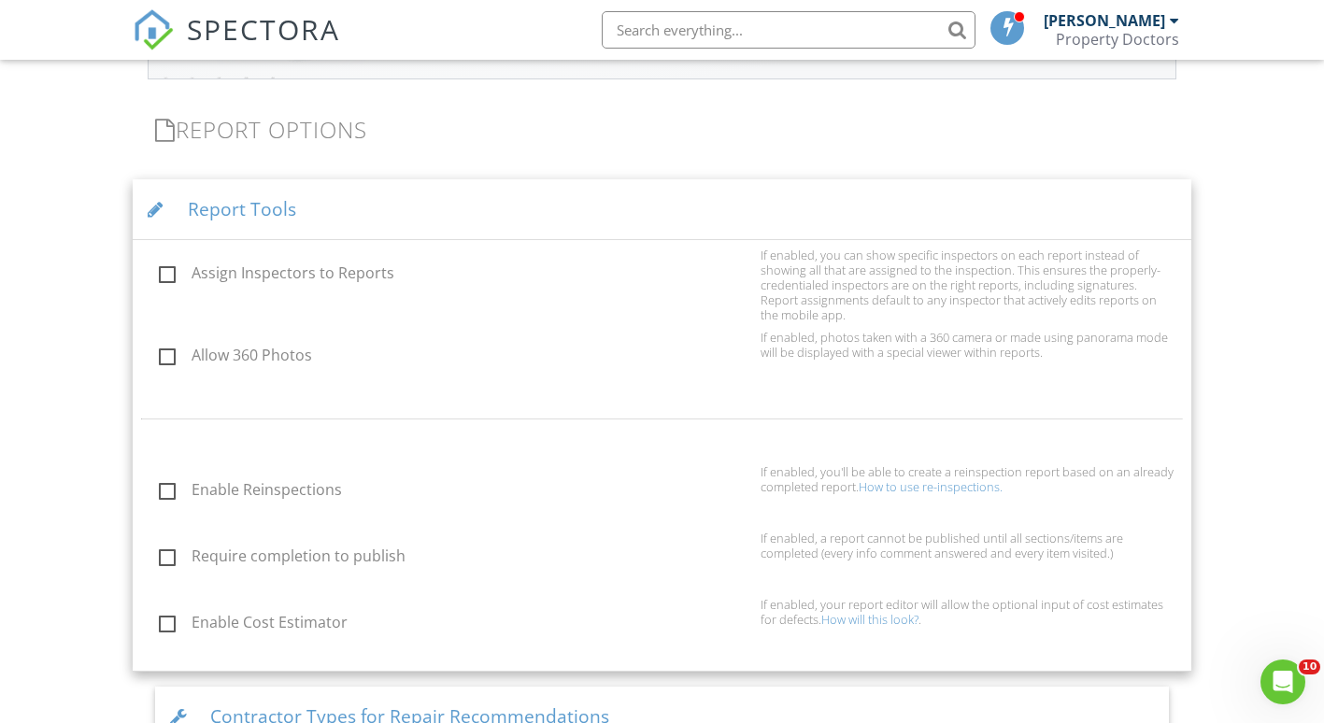
scroll to position [3799, 0]
click at [148, 218] on div at bounding box center [160, 211] width 25 height 18
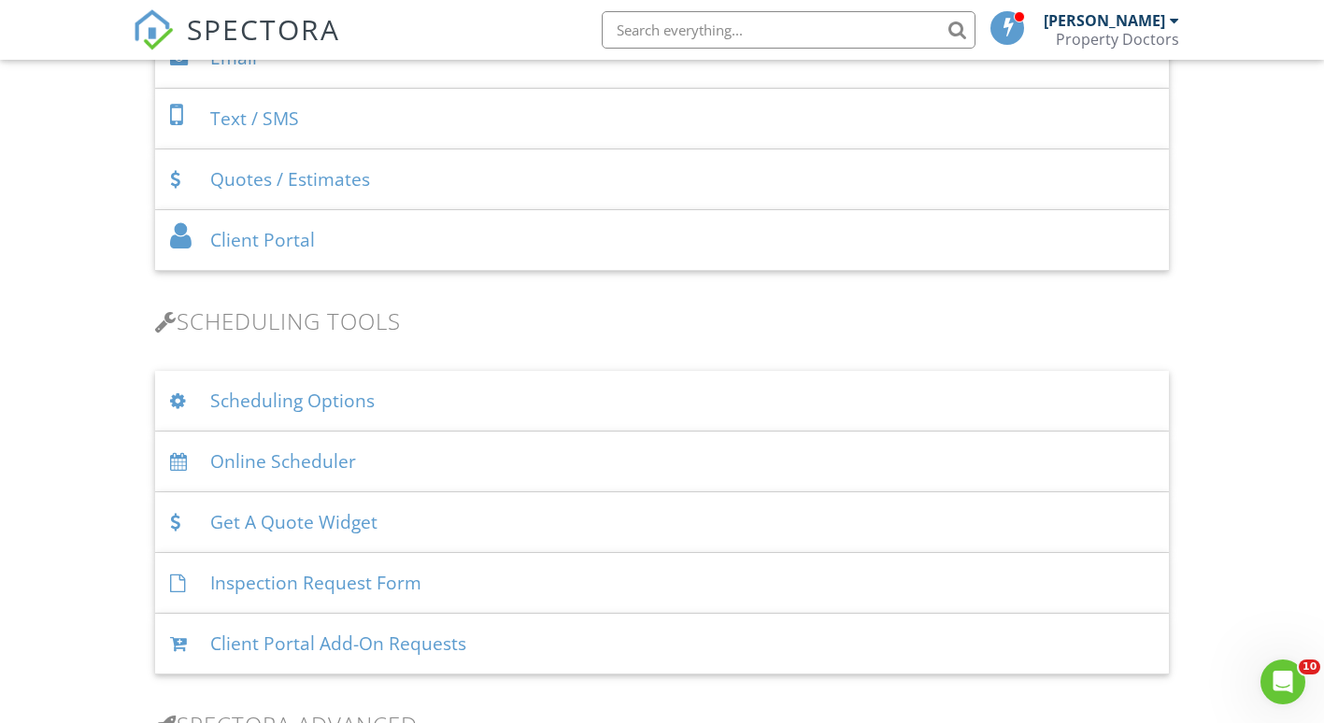
scroll to position [2890, 0]
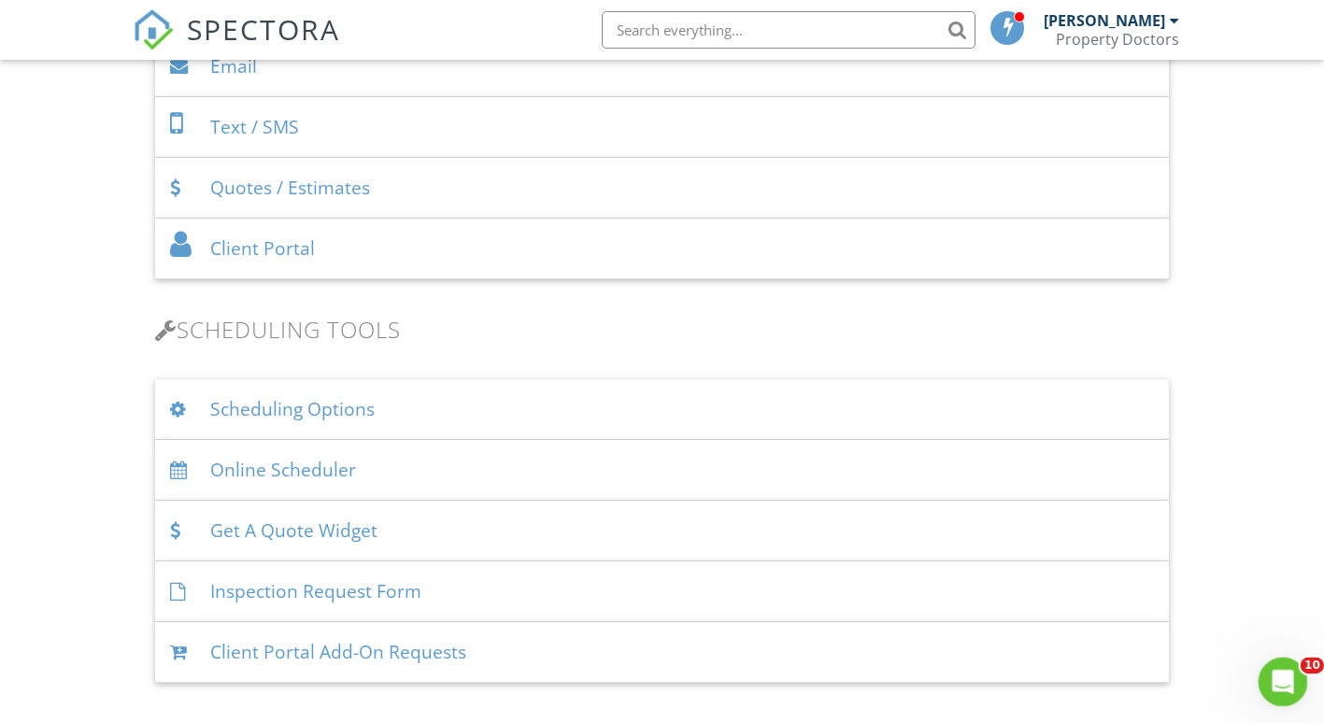
click at [1290, 676] on icon "Open Intercom Messenger" at bounding box center [1280, 679] width 31 height 31
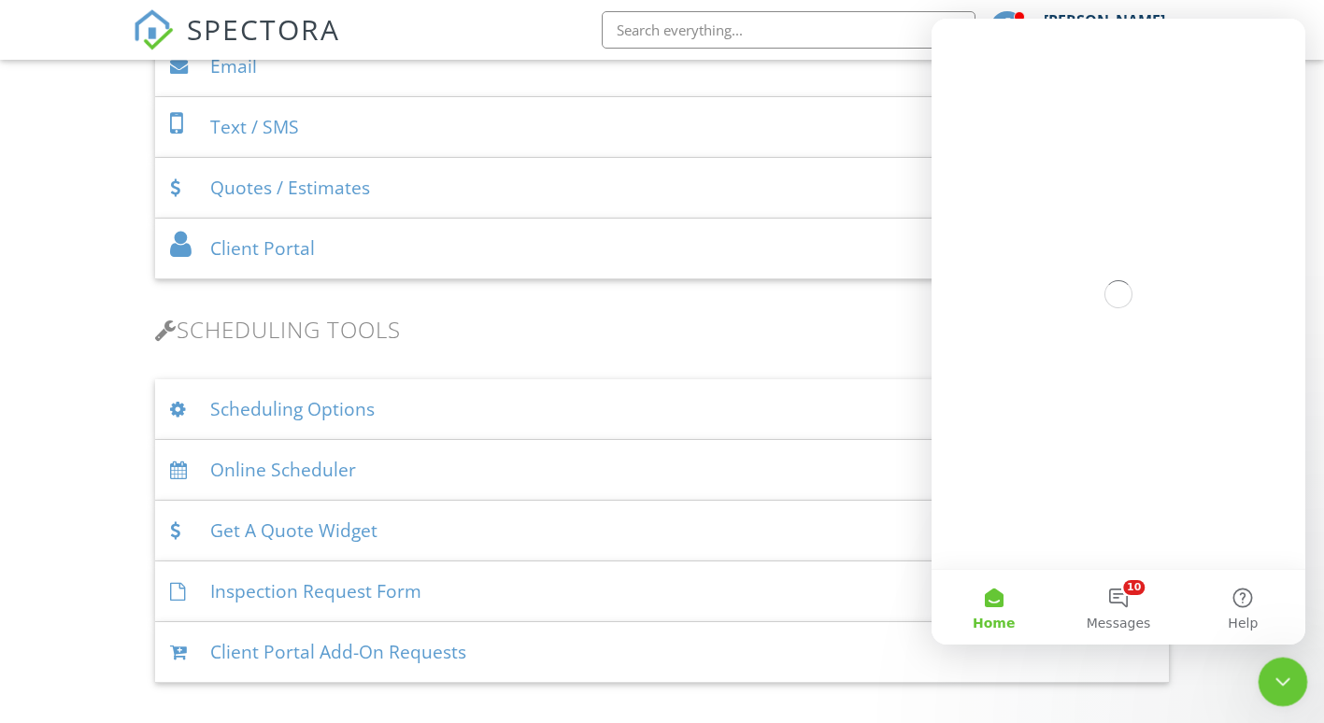
scroll to position [0, 0]
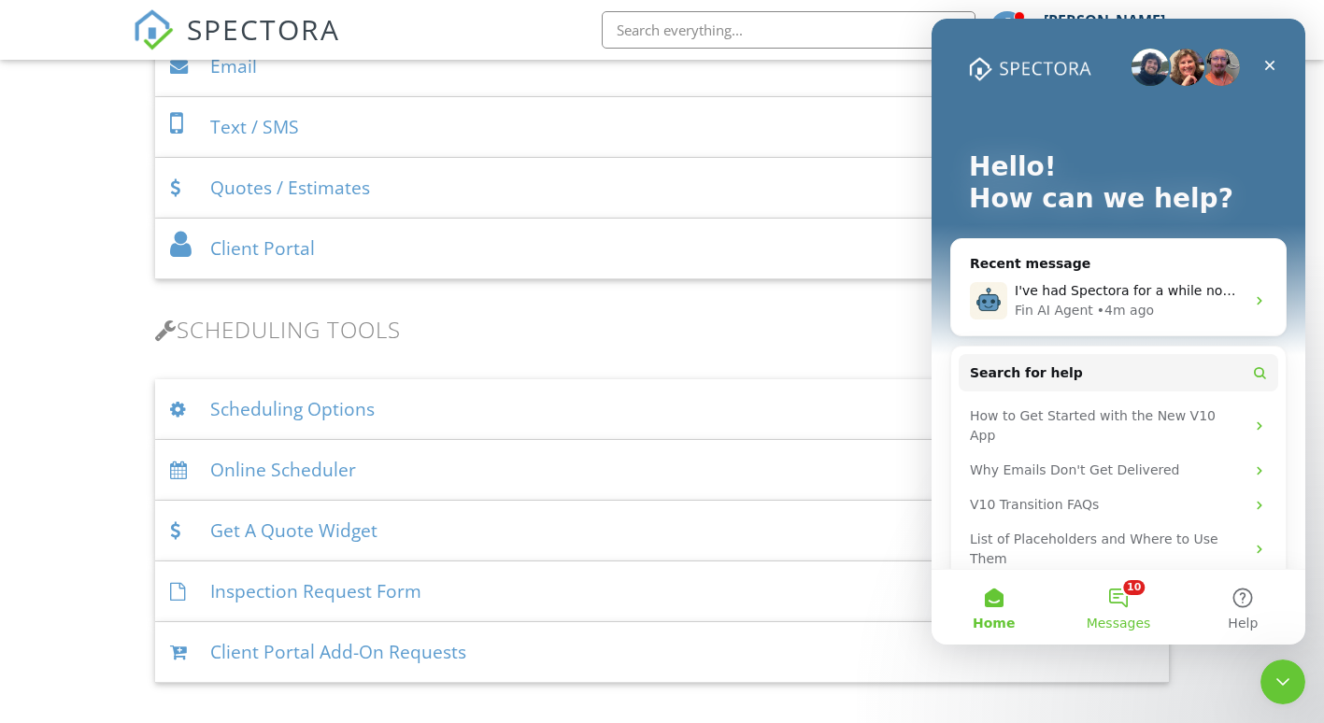
click at [1111, 590] on button "10 Messages" at bounding box center [1117, 607] width 124 height 75
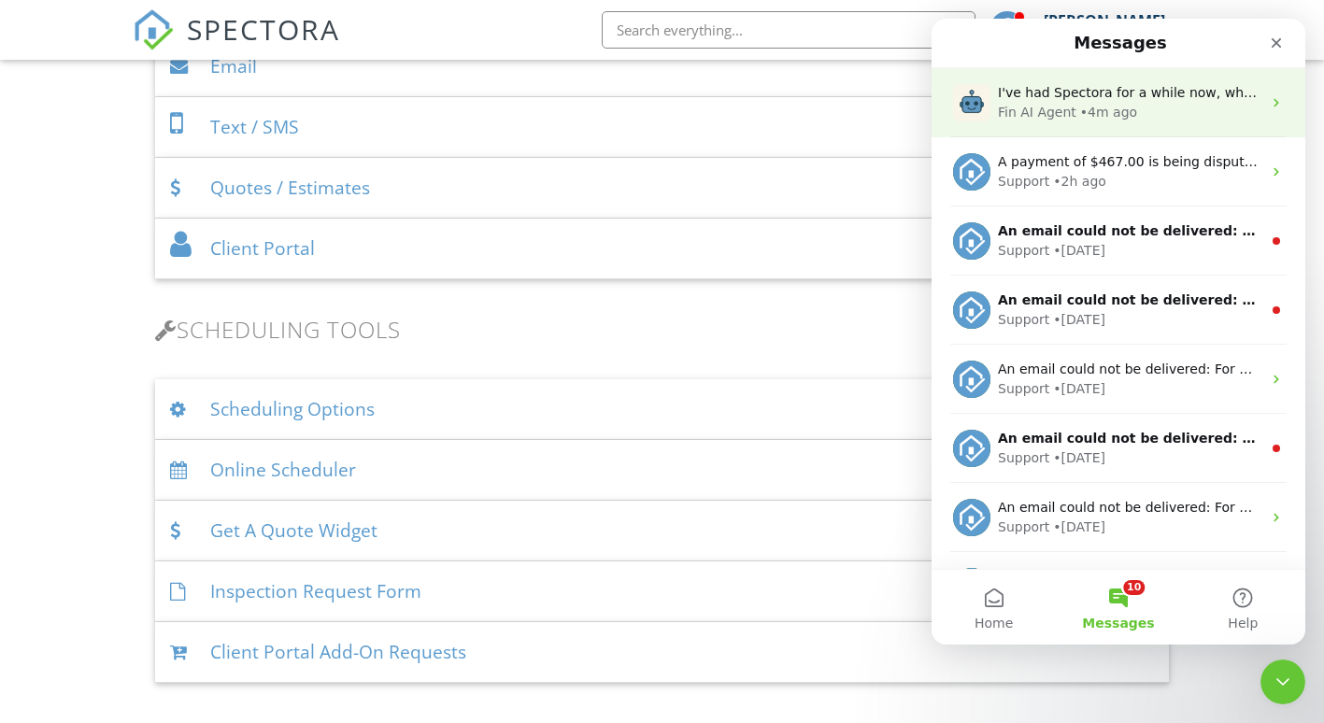
click at [1138, 103] on div "Fin AI Agent • 4m ago" at bounding box center [1129, 113] width 263 height 20
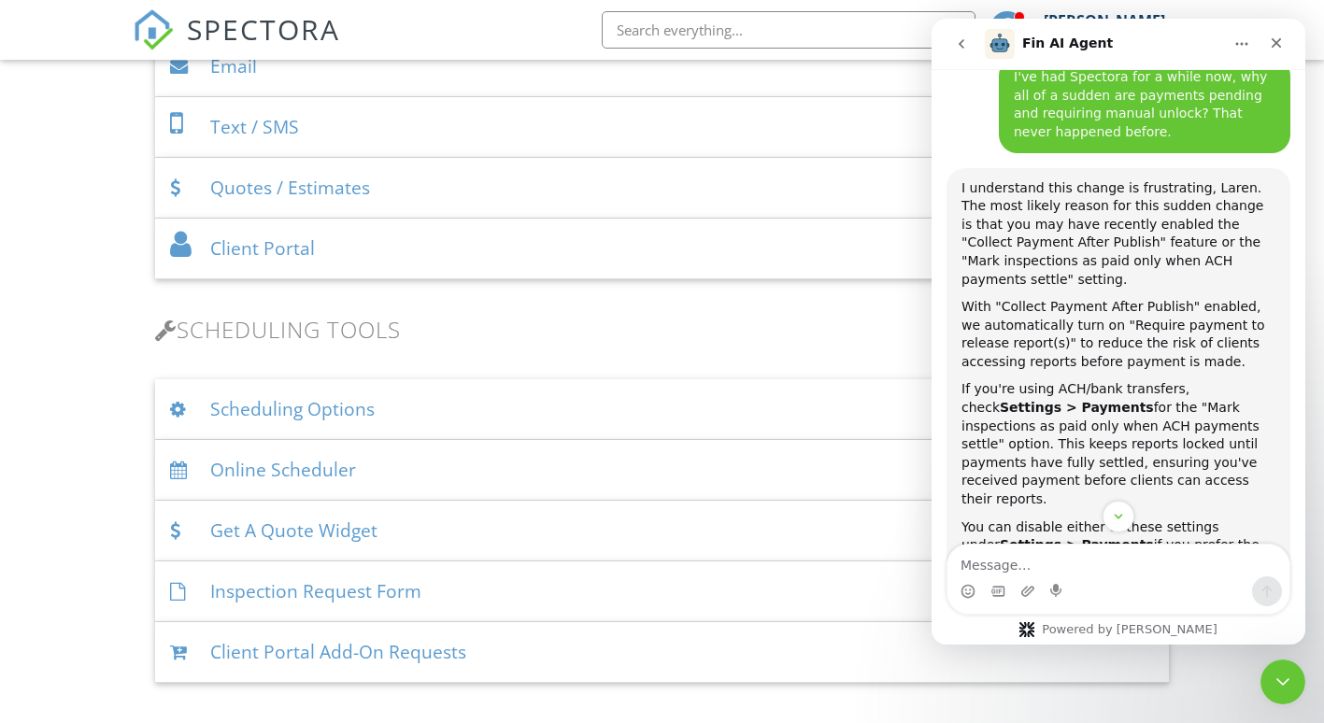
scroll to position [478, 0]
click at [1275, 50] on icon "Close" at bounding box center [1275, 42] width 15 height 15
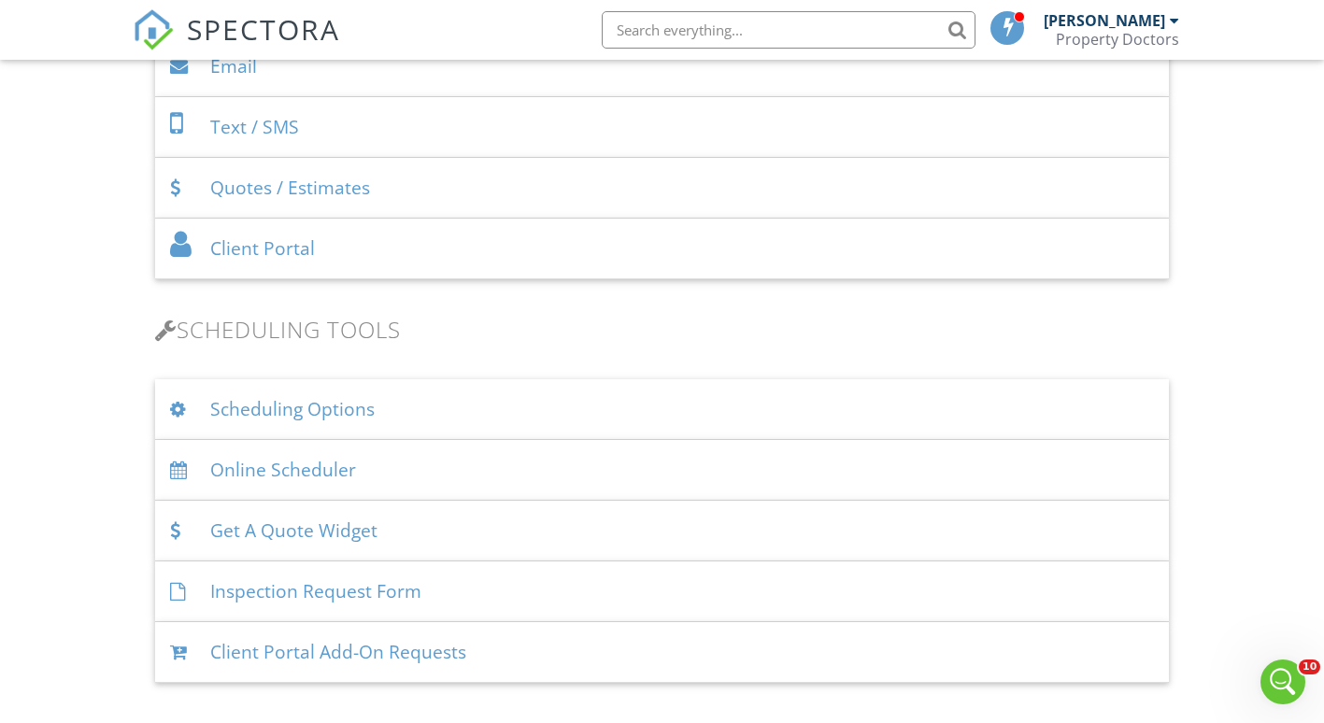
scroll to position [752, 0]
